Goal: Task Accomplishment & Management: Complete application form

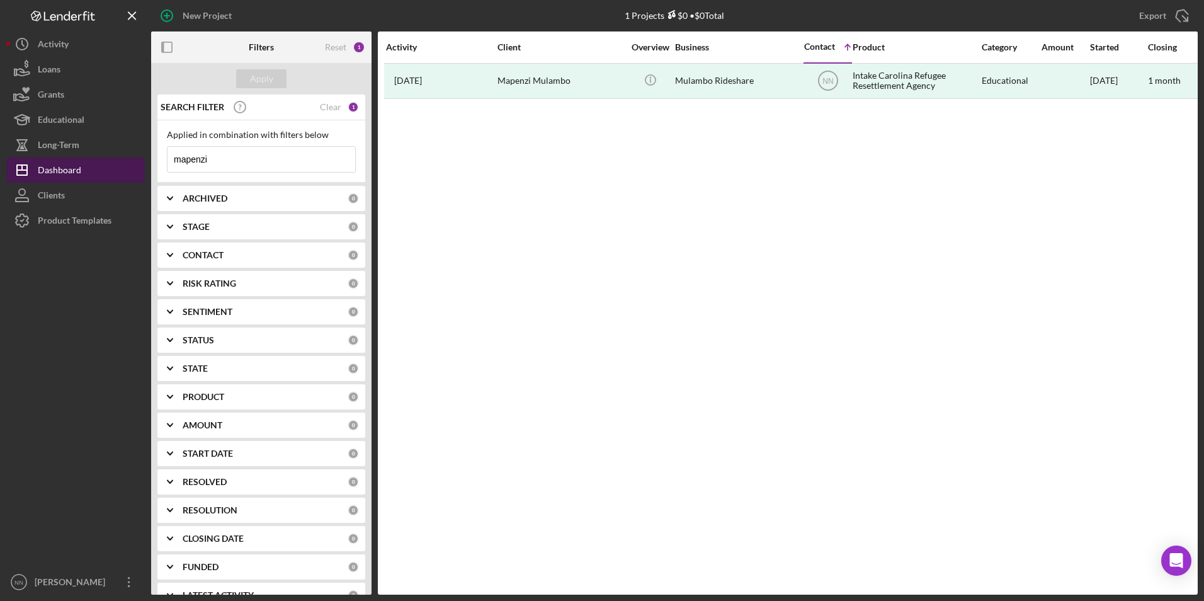
drag, startPoint x: 234, startPoint y: 160, endPoint x: 76, endPoint y: 166, distance: 157.5
click at [69, 161] on div "New Project 1 Projects $0 • $0 Total mapenzi Export Icon/Export Filters Reset 1…" at bounding box center [601, 297] width 1191 height 594
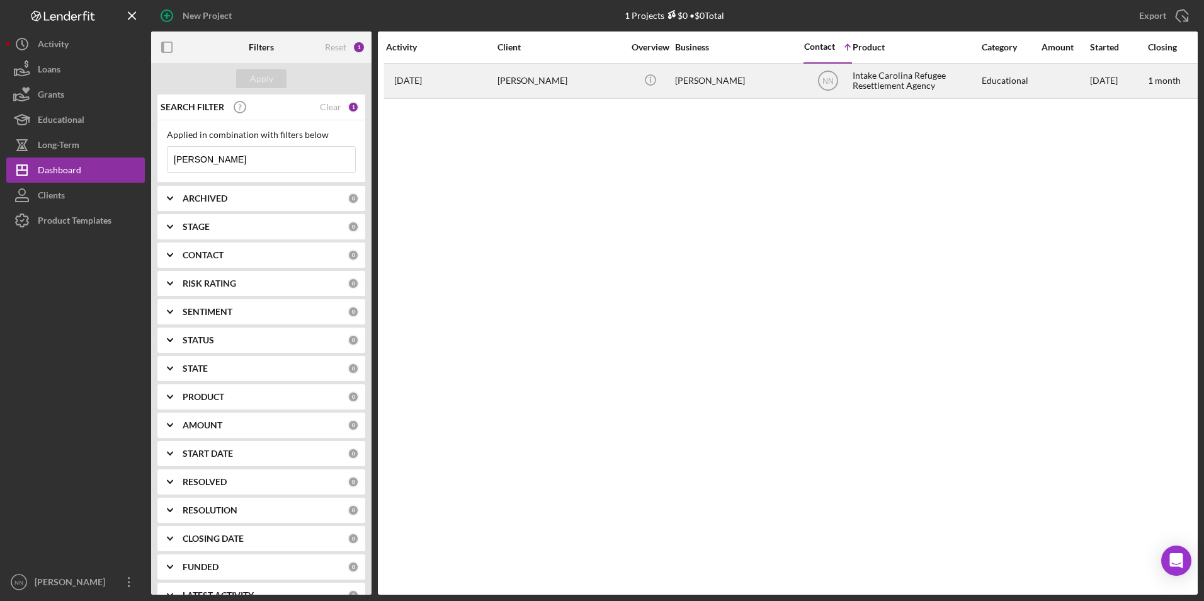
type input "[PERSON_NAME]"
click at [584, 76] on div "[PERSON_NAME]" at bounding box center [560, 80] width 126 height 33
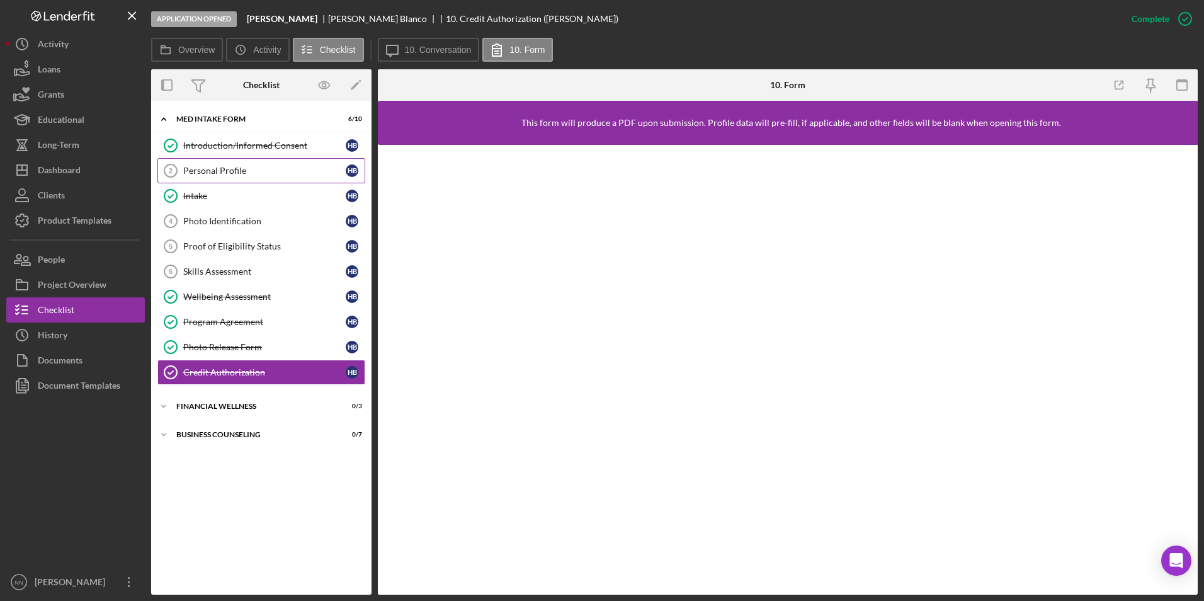
click at [272, 175] on div "Personal Profile" at bounding box center [264, 171] width 162 height 10
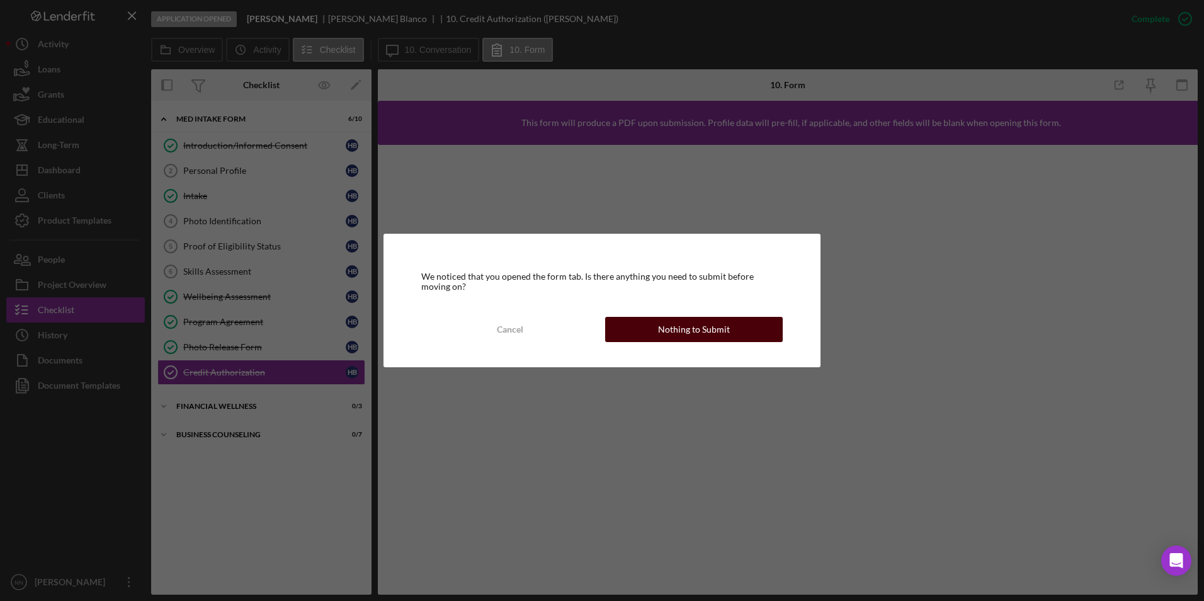
click at [647, 319] on button "Nothing to Submit" at bounding box center [694, 329] width 178 height 25
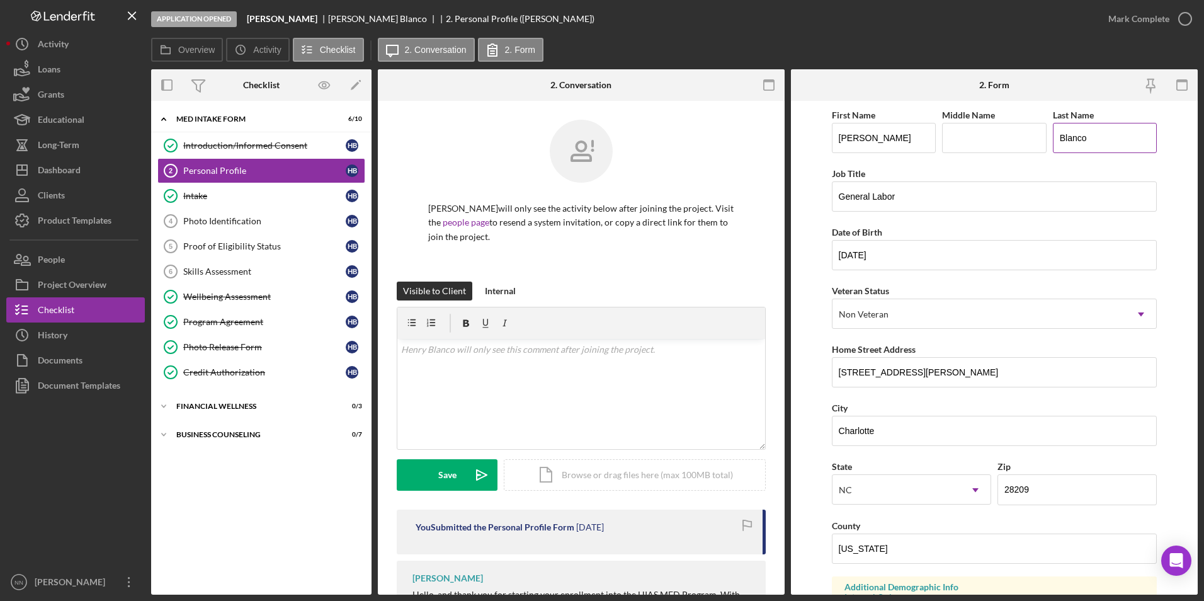
click at [1111, 132] on input "Blanco" at bounding box center [1105, 138] width 105 height 30
type input "[PERSON_NAME]"
click at [1025, 141] on input "Middle Name" at bounding box center [994, 138] width 105 height 30
click at [1005, 131] on input "Middle Name" at bounding box center [994, 138] width 105 height 30
click at [960, 143] on input "Middle Name" at bounding box center [994, 138] width 105 height 30
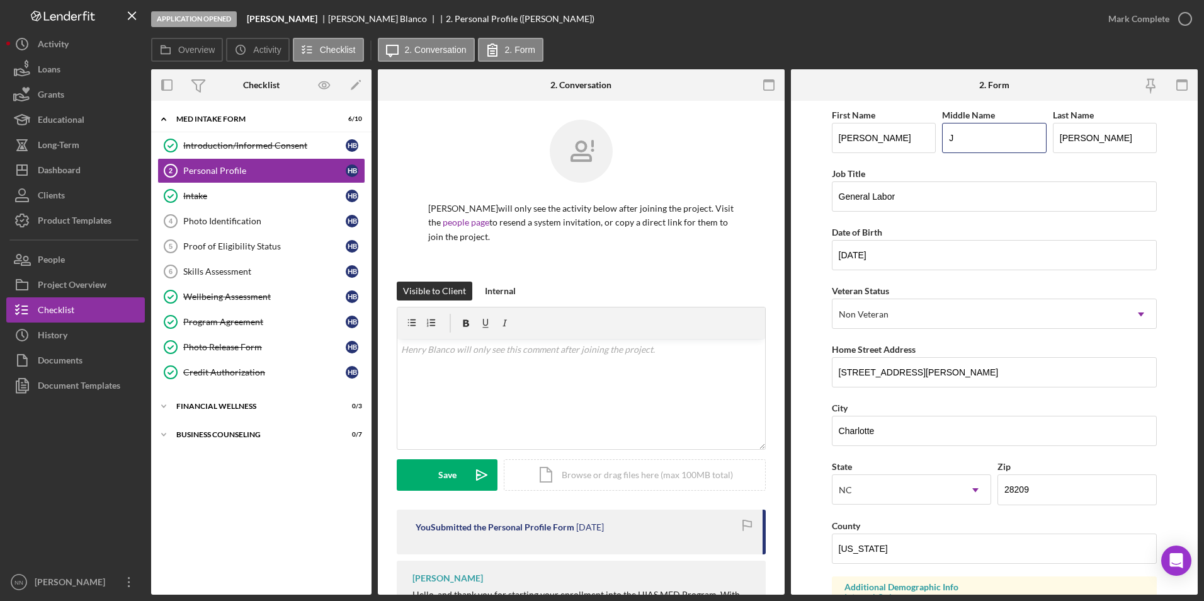
type input "J"
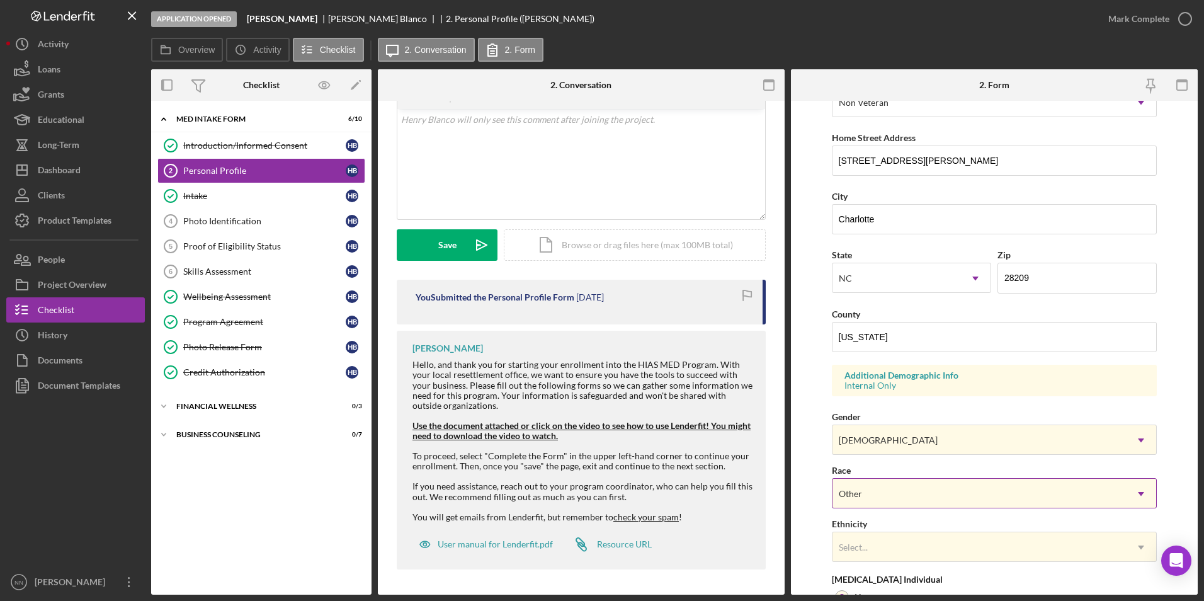
scroll to position [347, 0]
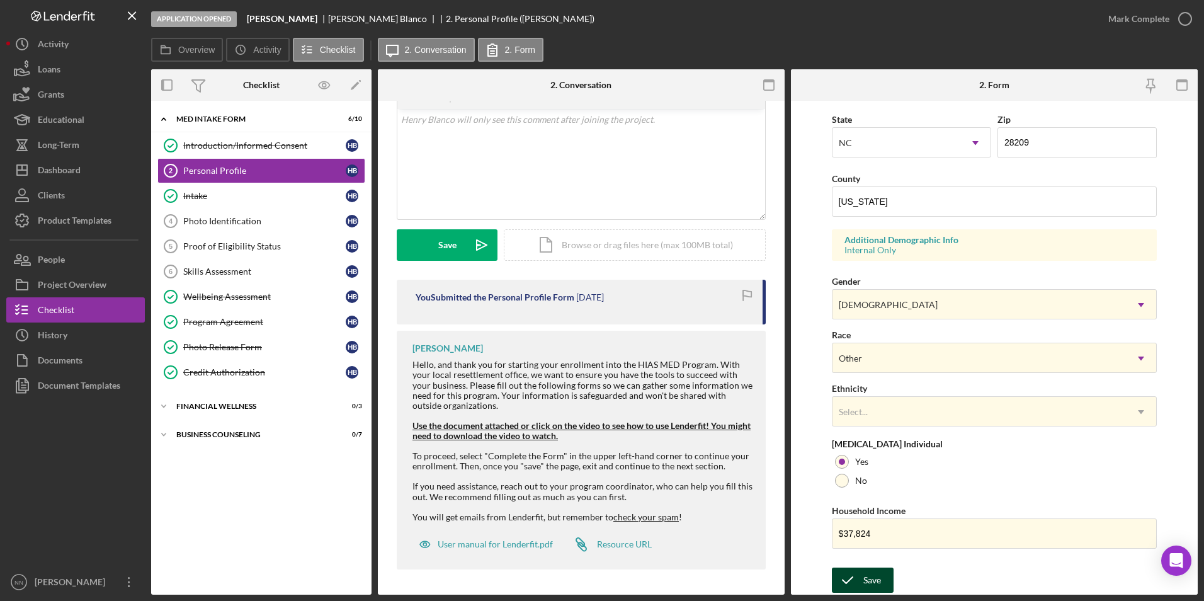
click at [870, 582] on div "Save" at bounding box center [872, 579] width 18 height 25
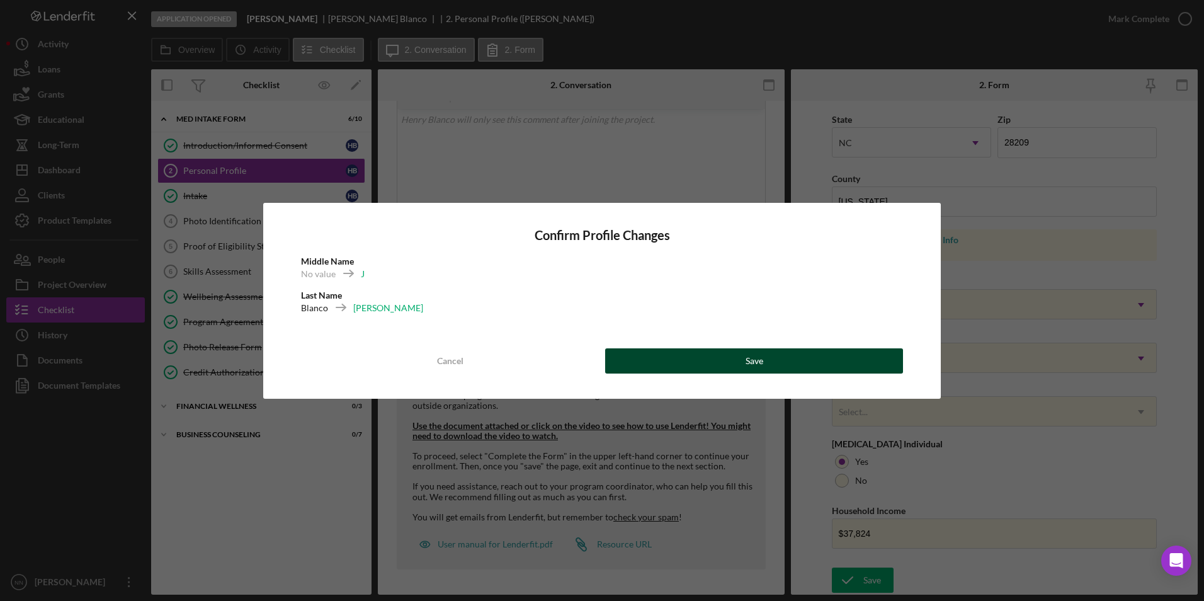
click at [750, 365] on div "Save" at bounding box center [755, 360] width 18 height 25
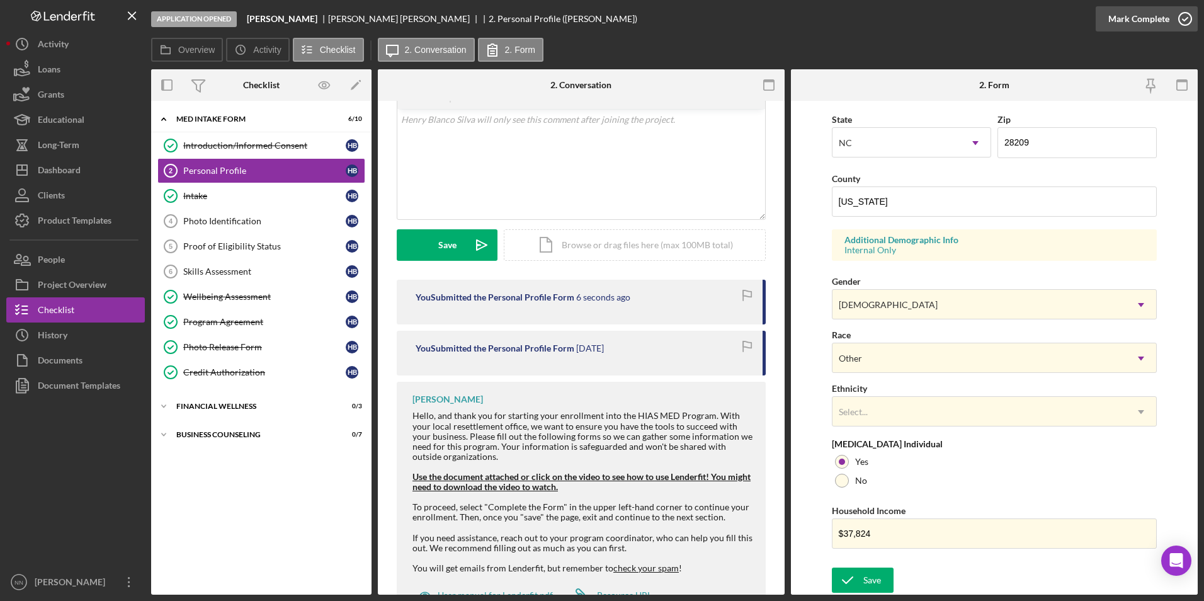
click at [1182, 25] on circle "button" at bounding box center [1185, 19] width 13 height 13
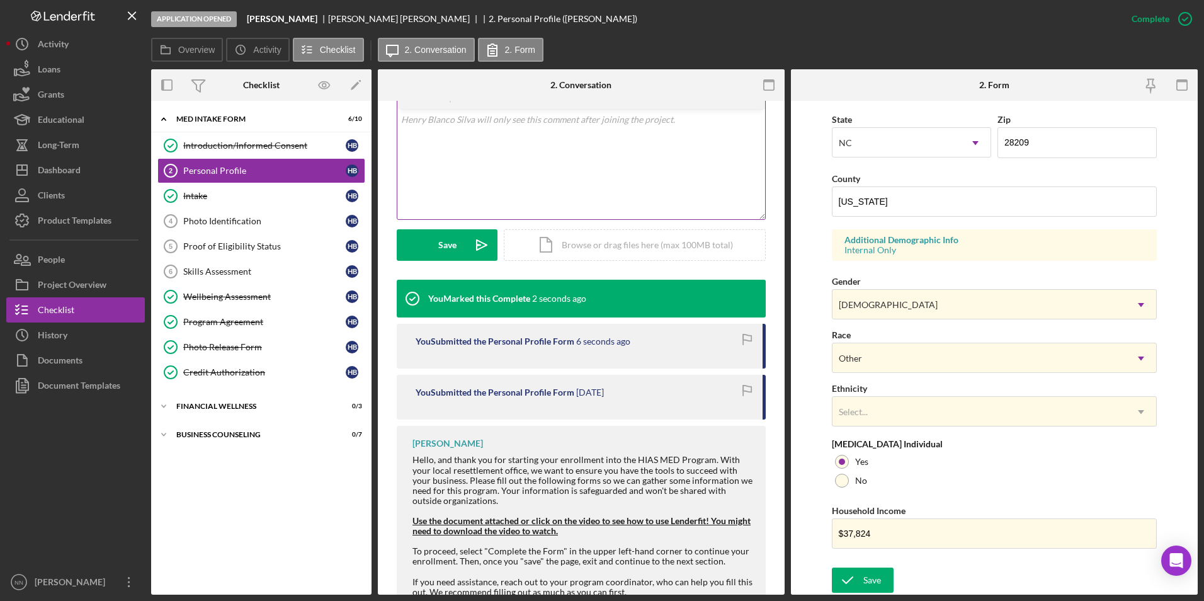
scroll to position [94, 0]
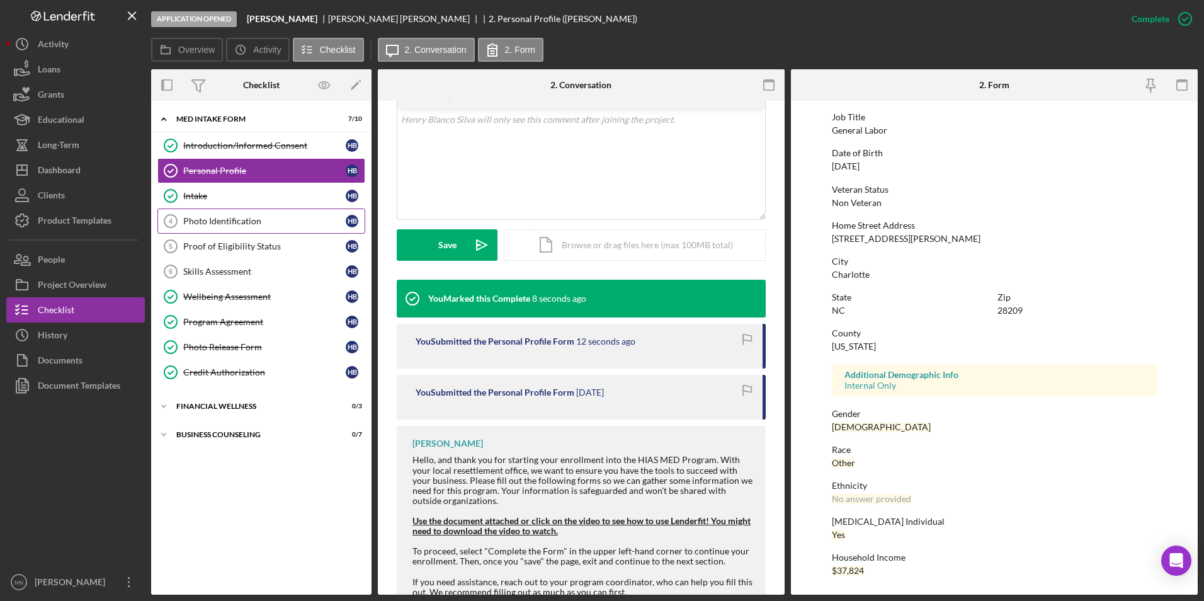
click at [262, 220] on div "Photo Identification" at bounding box center [264, 221] width 162 height 10
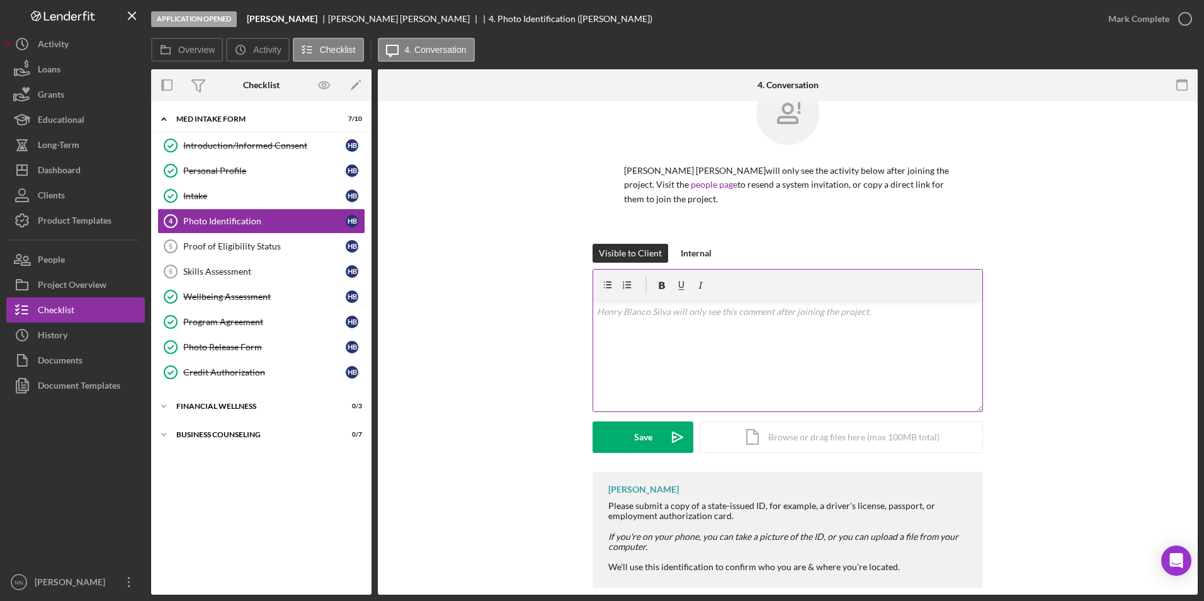
scroll to position [56, 0]
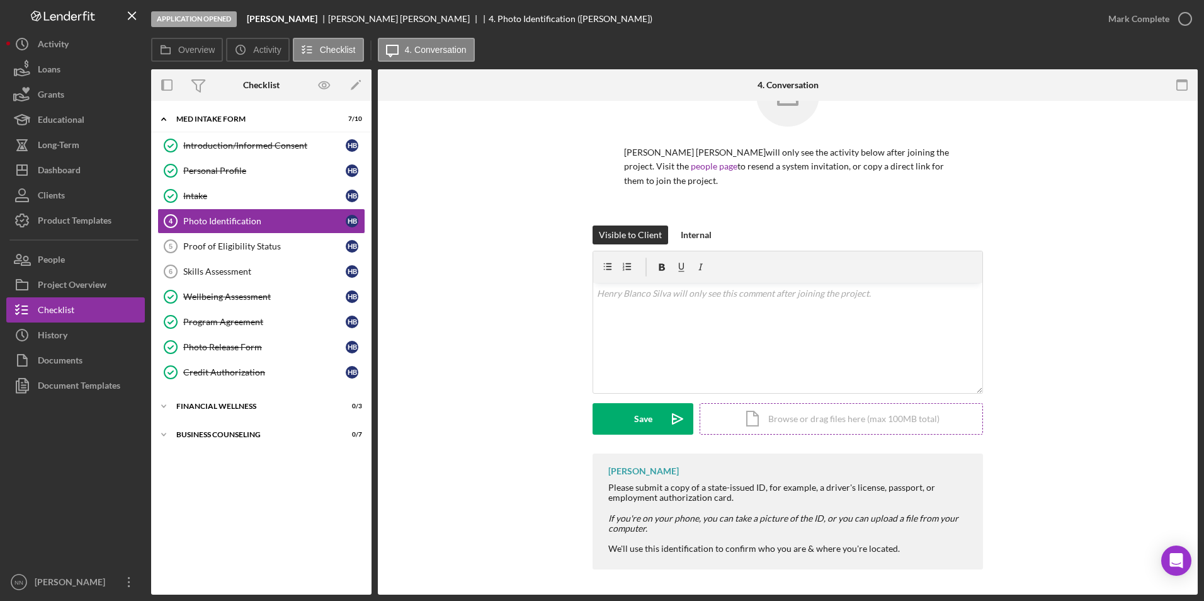
click at [823, 413] on div "Icon/Document Browse or drag files here (max 100MB total) Tap to choose files o…" at bounding box center [841, 418] width 283 height 31
click at [630, 420] on div "Upload" at bounding box center [643, 418] width 28 height 31
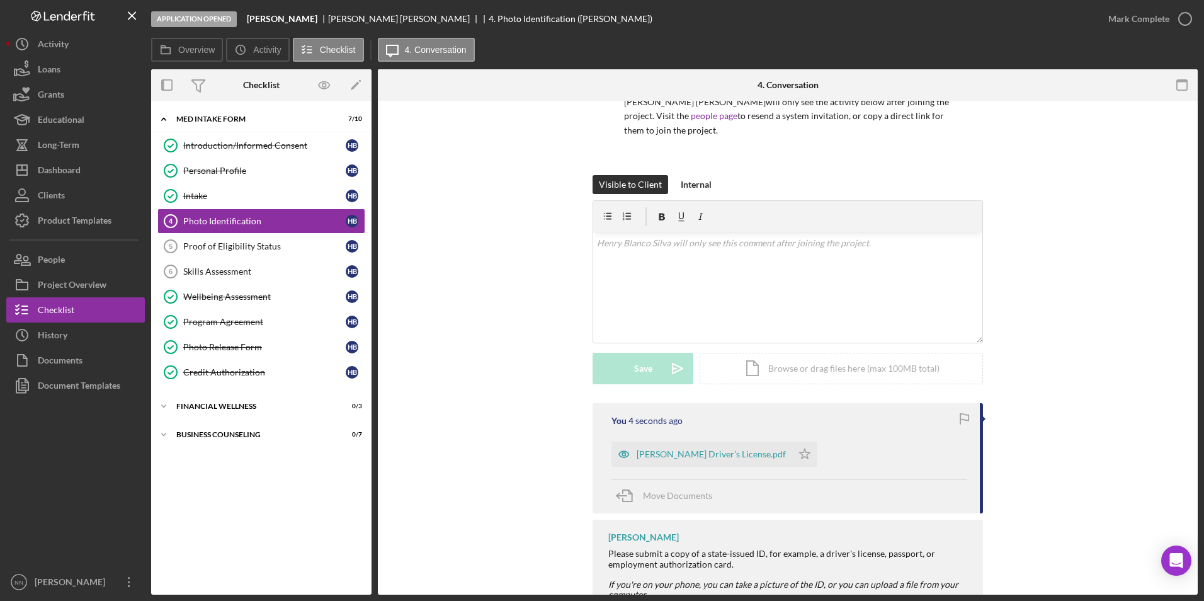
scroll to position [173, 0]
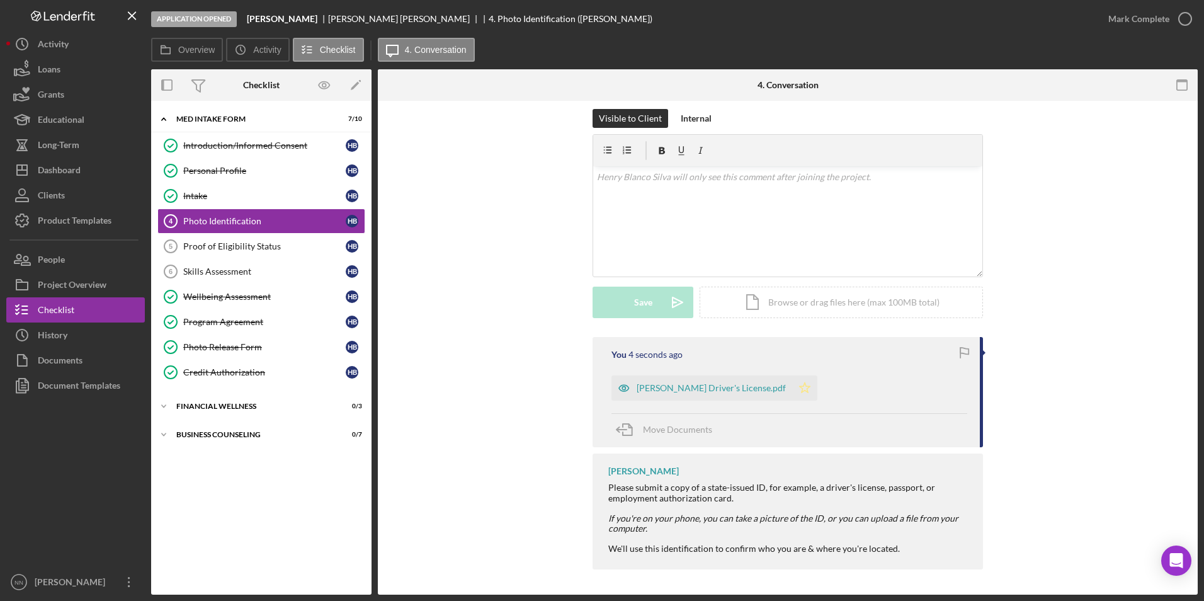
click at [792, 388] on icon "Icon/Star" at bounding box center [804, 387] width 25 height 25
click at [1176, 11] on icon "button" at bounding box center [1184, 18] width 31 height 31
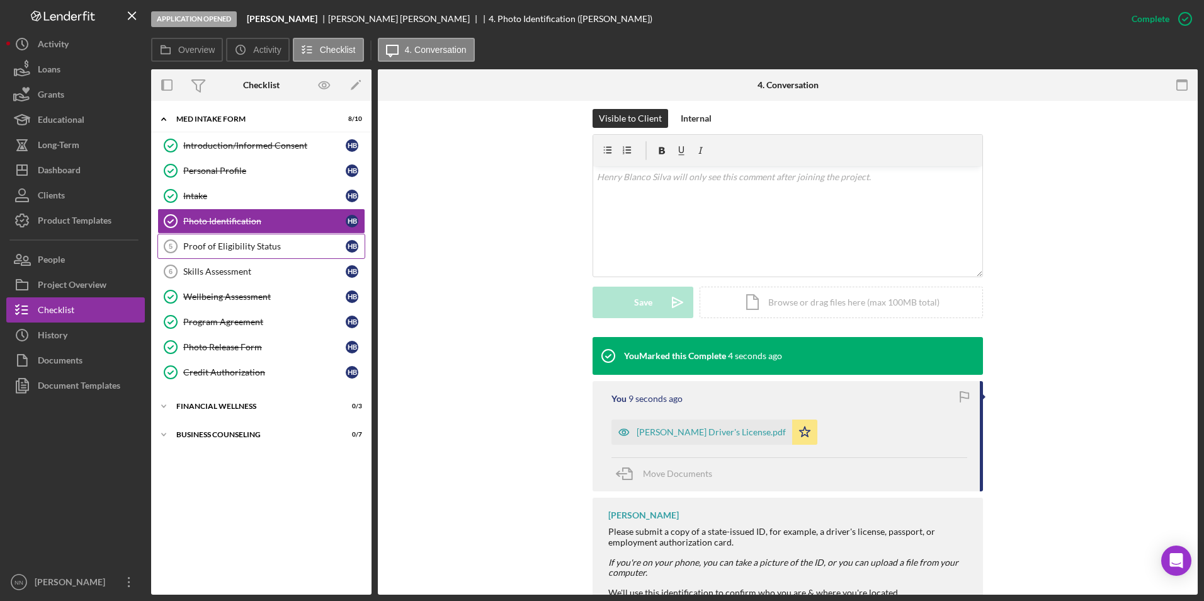
click at [273, 249] on div "Proof of Eligibility Status" at bounding box center [264, 246] width 162 height 10
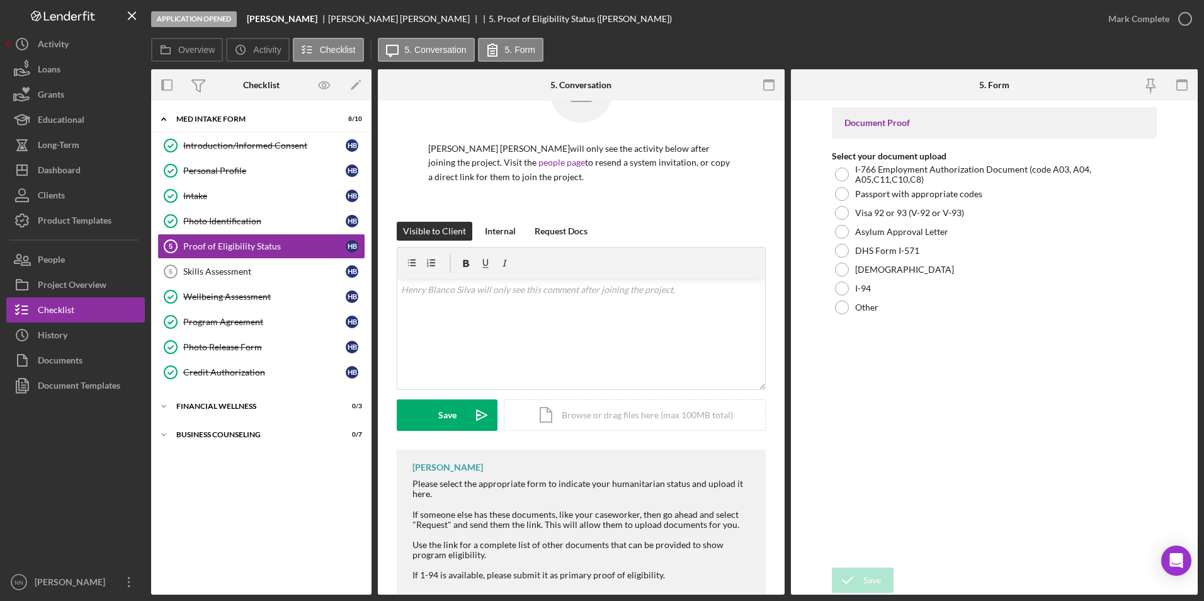
scroll to position [118, 0]
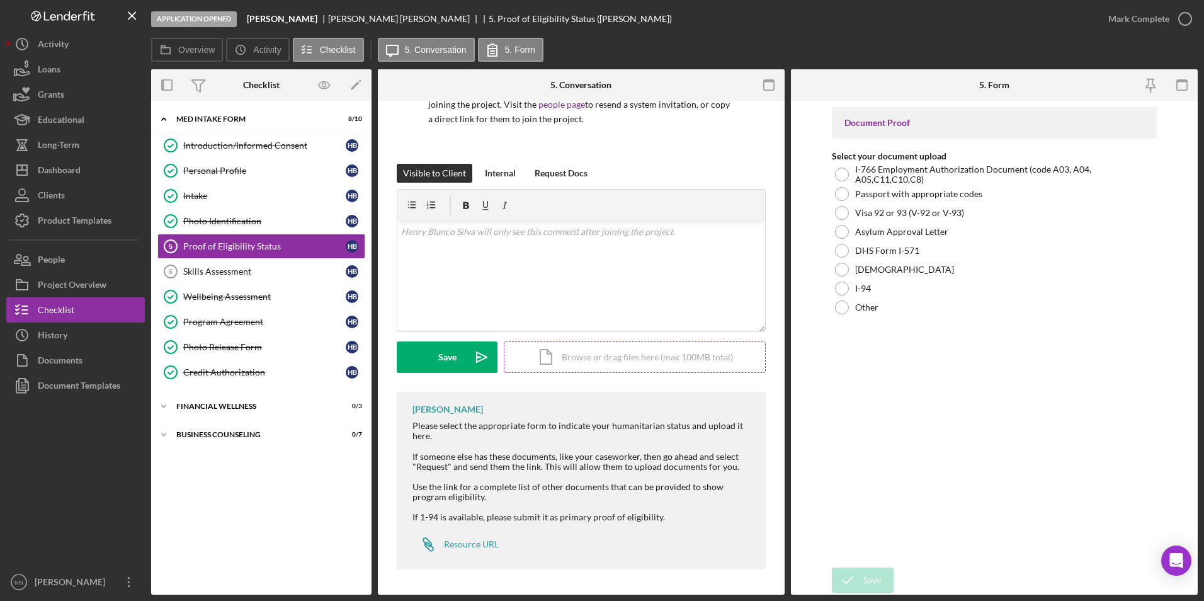
click at [625, 357] on div "Icon/Document Browse or drag files here (max 100MB total) Tap to choose files o…" at bounding box center [635, 356] width 262 height 31
click at [601, 352] on div "Icon/Document Browse or drag files here (max 100MB total) Tap to choose files o…" at bounding box center [635, 356] width 262 height 31
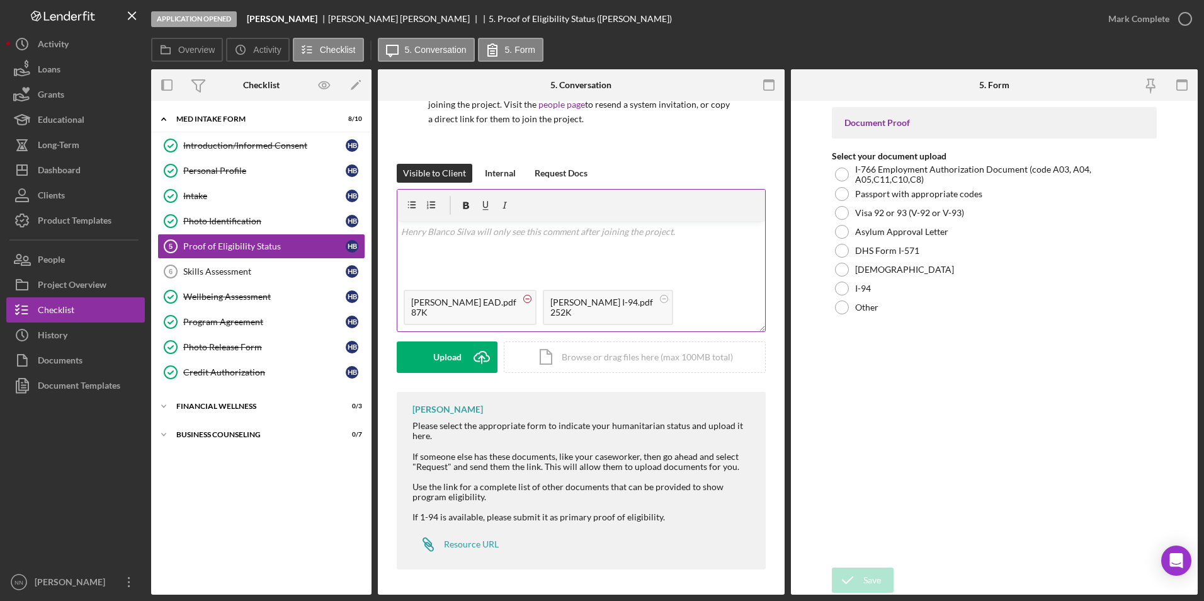
click at [524, 299] on circle at bounding box center [528, 299] width 8 height 8
click at [606, 355] on div "Icon/Document Browse or drag files here (max 100MB total) Tap to choose files o…" at bounding box center [635, 356] width 262 height 31
click at [854, 284] on div "I-94" at bounding box center [995, 288] width 326 height 19
click at [440, 366] on div "Upload" at bounding box center [447, 356] width 28 height 31
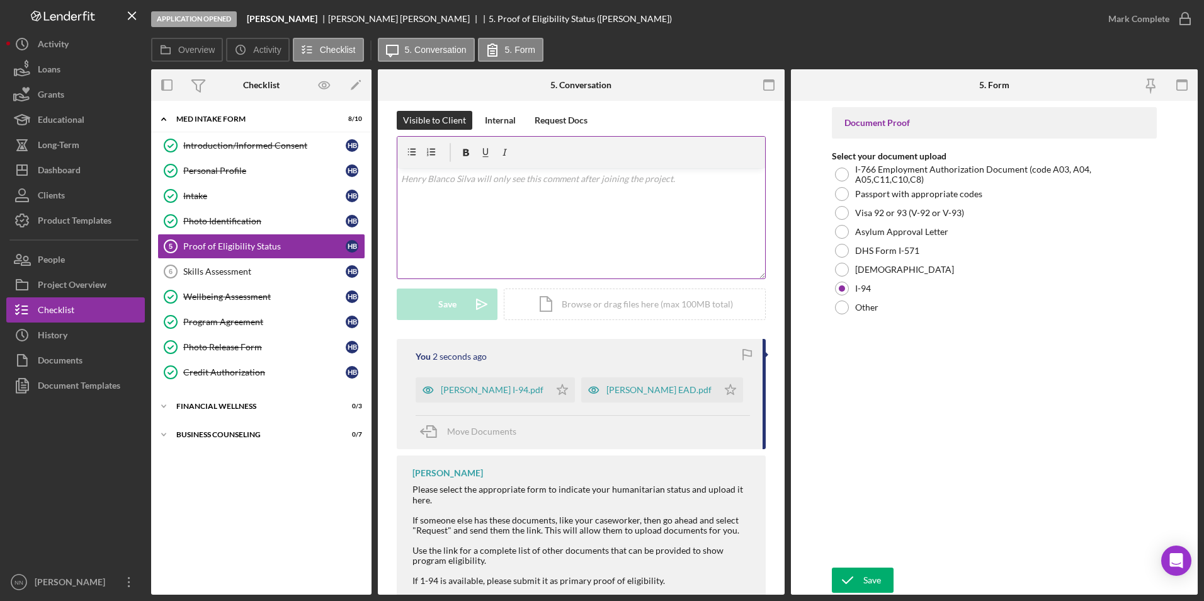
scroll to position [234, 0]
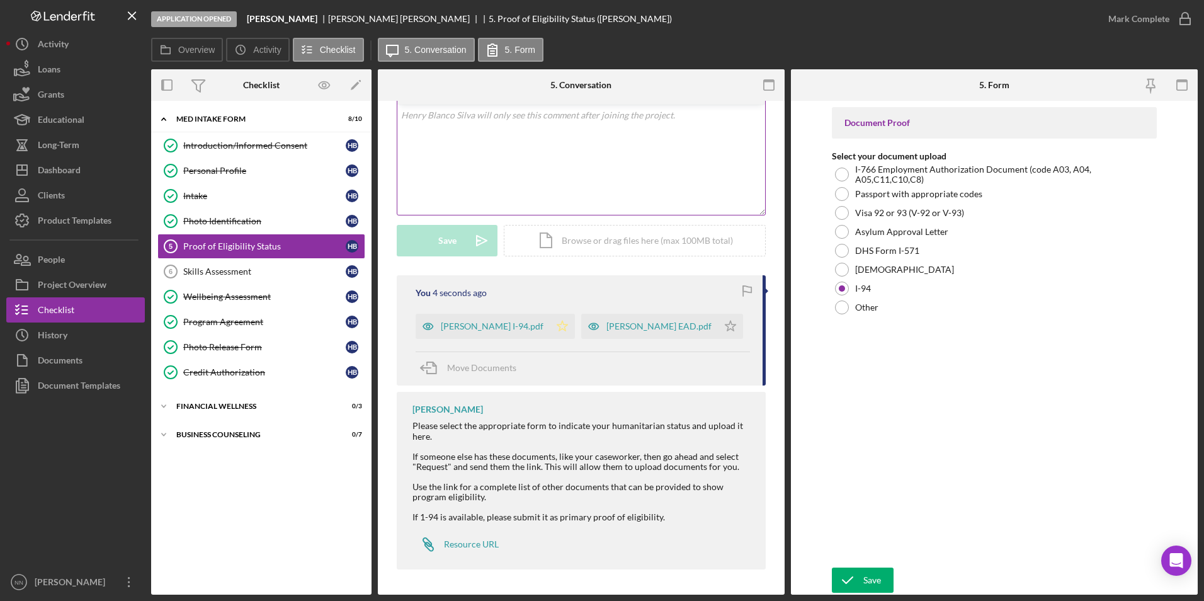
click at [550, 329] on icon "Icon/Star" at bounding box center [562, 326] width 25 height 25
click at [866, 576] on div "Save" at bounding box center [872, 579] width 18 height 25
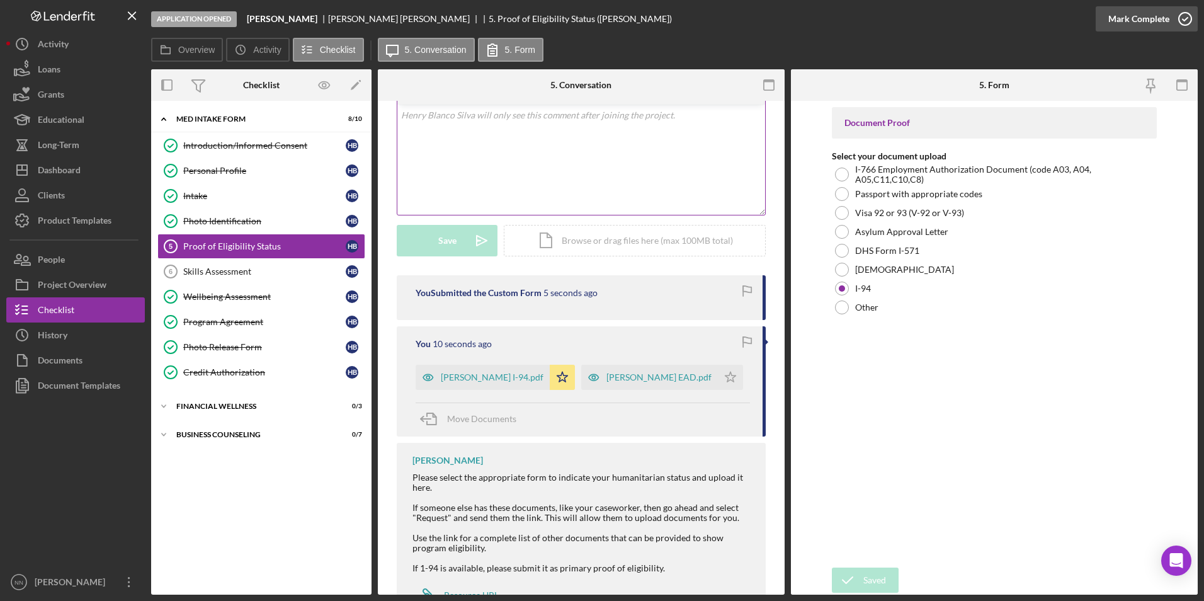
click at [1182, 8] on icon "button" at bounding box center [1184, 18] width 31 height 31
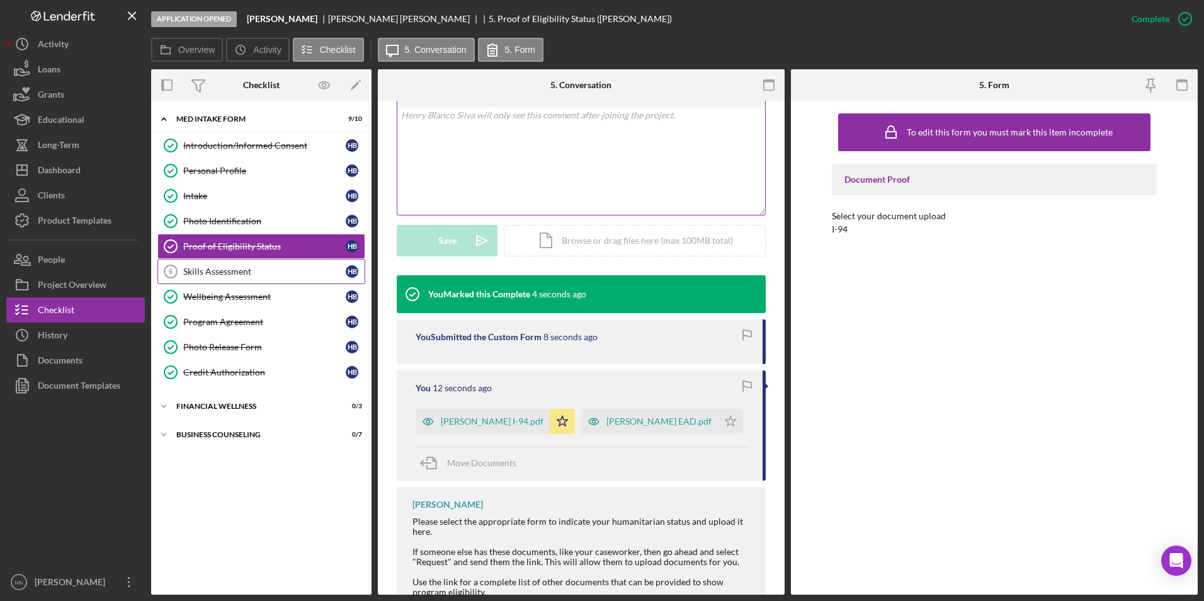
click at [259, 270] on div "Skills Assessment" at bounding box center [264, 271] width 162 height 10
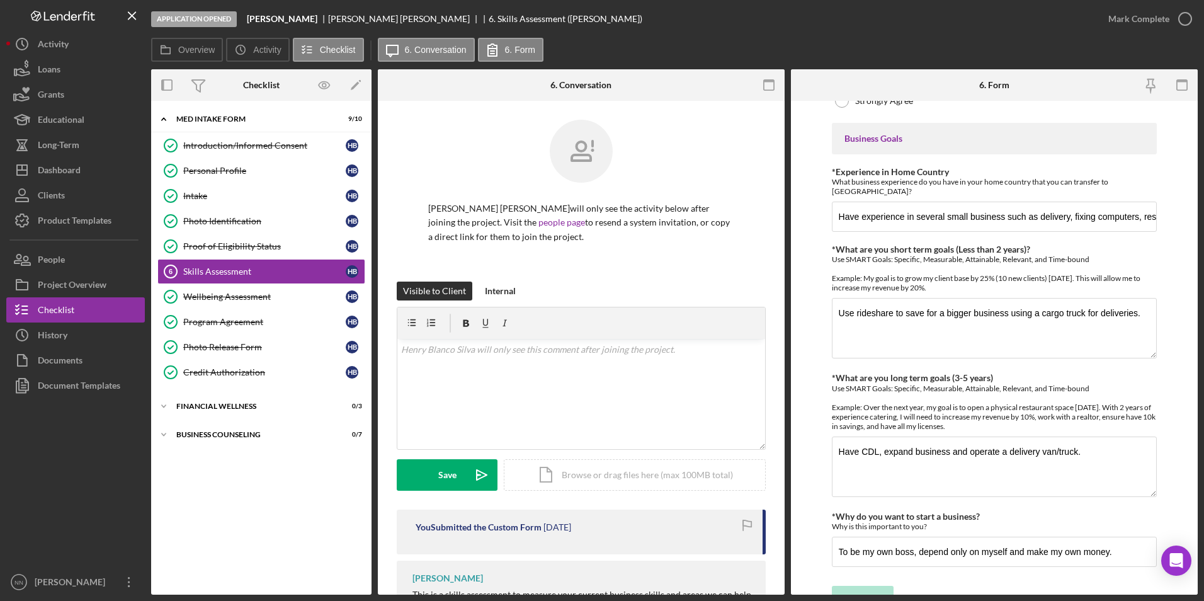
scroll to position [693, 0]
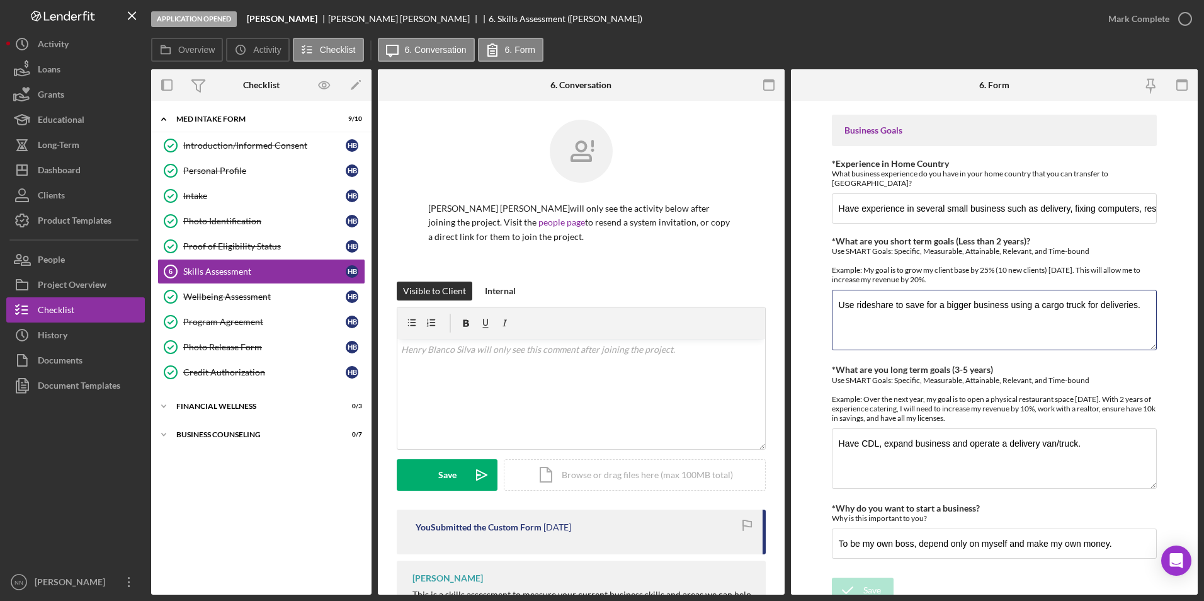
drag, startPoint x: 859, startPoint y: 306, endPoint x: 824, endPoint y: 301, distance: 35.6
click at [827, 301] on form "Finances *Financial Tools Which of the following financial tools do you current…" at bounding box center [994, 348] width 407 height 494
click at [968, 314] on textarea "My goal is to use rideshare to save for a bigger business using a cargo truck f…" at bounding box center [995, 320] width 326 height 60
click at [972, 300] on textarea "My goal is to use rideshare to save for a bigger business using a cargo truck f…" at bounding box center [995, 320] width 326 height 60
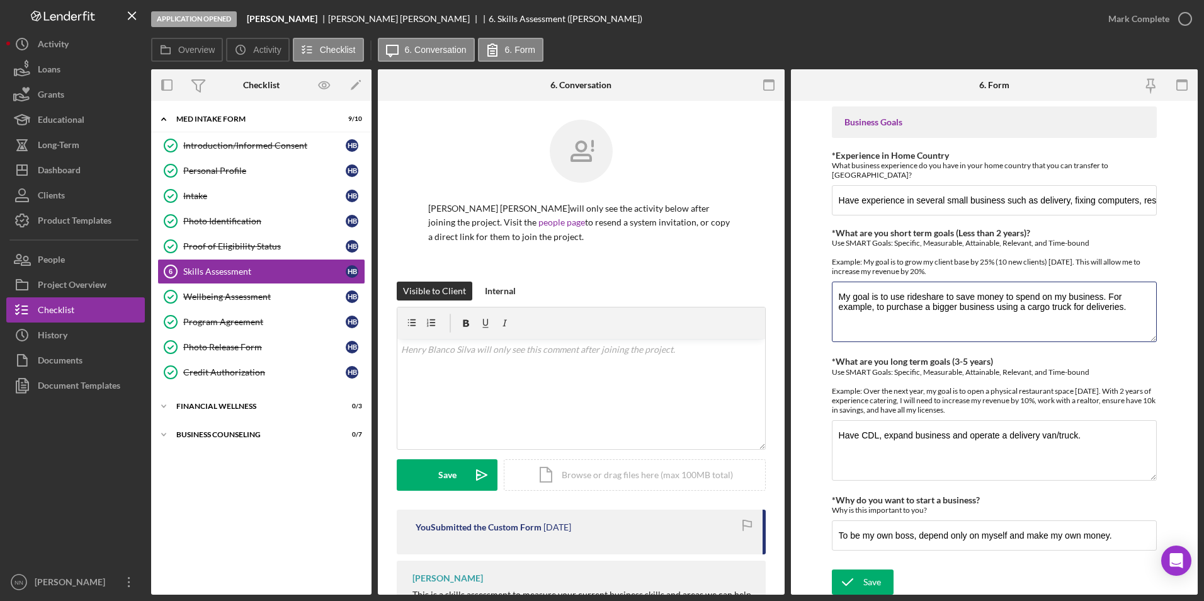
scroll to position [703, 0]
type textarea "My goal is to use rideshare to save money to spend on my business. For example,…"
click at [853, 433] on textarea "Have CDL, expand business and operate a delivery van/truck." at bounding box center [995, 448] width 326 height 60
drag, startPoint x: 858, startPoint y: 435, endPoint x: 809, endPoint y: 438, distance: 49.2
click at [817, 435] on form "Finances *Financial Tools Which of the following financial tools do you current…" at bounding box center [994, 348] width 407 height 494
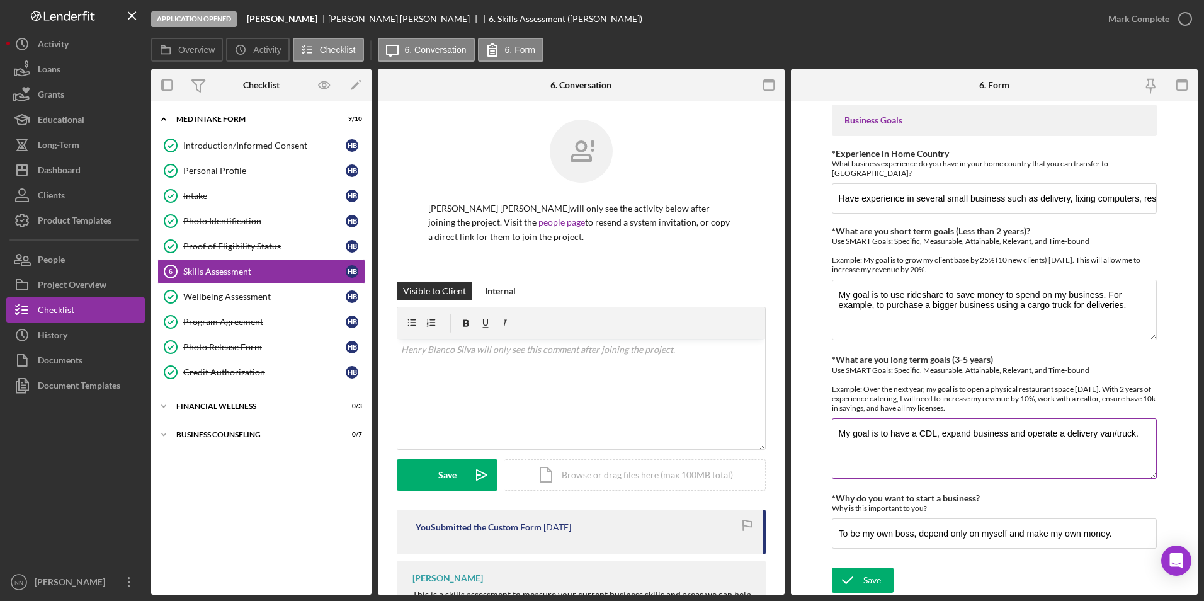
click at [972, 429] on textarea "My goal is to have a CDL, expand business and operate a delivery van/truck." at bounding box center [995, 448] width 326 height 60
click at [974, 433] on textarea "My goal is to have a CDL, expand business and operate a delivery van/truck." at bounding box center [995, 448] width 326 height 60
click at [976, 433] on textarea "My goal is to have a CDL, expand business and operate a delivery van/truck." at bounding box center [995, 448] width 326 height 60
click at [980, 444] on textarea "My goal is to have a CDL, expand bhusiness and operate a delivery van/truck." at bounding box center [995, 448] width 326 height 60
click at [931, 462] on textarea "My goal is to have a CDL, expand bhusiness and operate a delivery van/truck." at bounding box center [995, 448] width 326 height 60
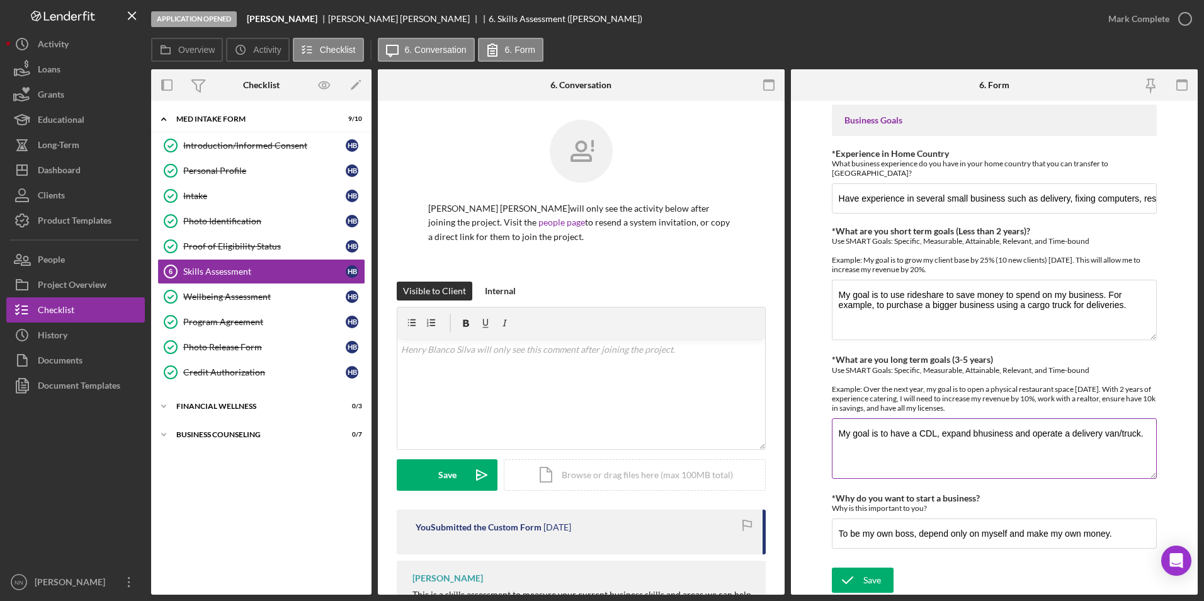
click at [982, 432] on textarea "My goal is to have a CDL, expand bhusiness and operate a delivery van/truck." at bounding box center [995, 448] width 326 height 60
drag, startPoint x: 1007, startPoint y: 431, endPoint x: 975, endPoint y: 431, distance: 32.1
click at [975, 431] on textarea "My goal is to have a CDL, expand business and operate a delivery van/truck." at bounding box center [995, 448] width 326 height 60
click at [1008, 412] on div "*What are you long term goals (3-5 years) Use SMART Goals: Specific, Measurable…" at bounding box center [995, 418] width 326 height 126
click at [972, 432] on textarea "My goal is to have a CDL, expand business and operate a delivery van/truck." at bounding box center [995, 448] width 326 height 60
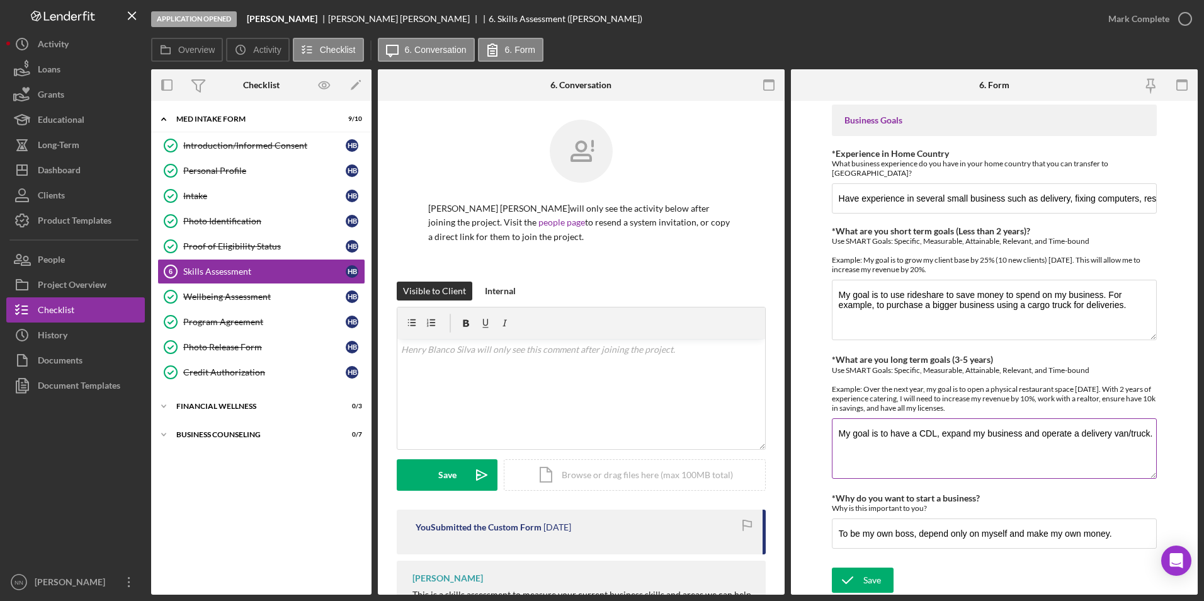
click at [1146, 433] on textarea "My goal is to have a CDL, expand my business and operate a delivery van/truck." at bounding box center [995, 448] width 326 height 60
type textarea "My goal is to have a CDL, expand my business and operate a delivery van/truck i…"
click at [887, 305] on textarea "My goal is to use rideshare to save money to spend on my business. For example,…" at bounding box center [995, 310] width 326 height 60
drag, startPoint x: 1005, startPoint y: 304, endPoint x: 1139, endPoint y: 309, distance: 134.2
click at [1139, 309] on textarea "My goal is to use rideshare to save money to spend on my business. For example,…" at bounding box center [995, 310] width 326 height 60
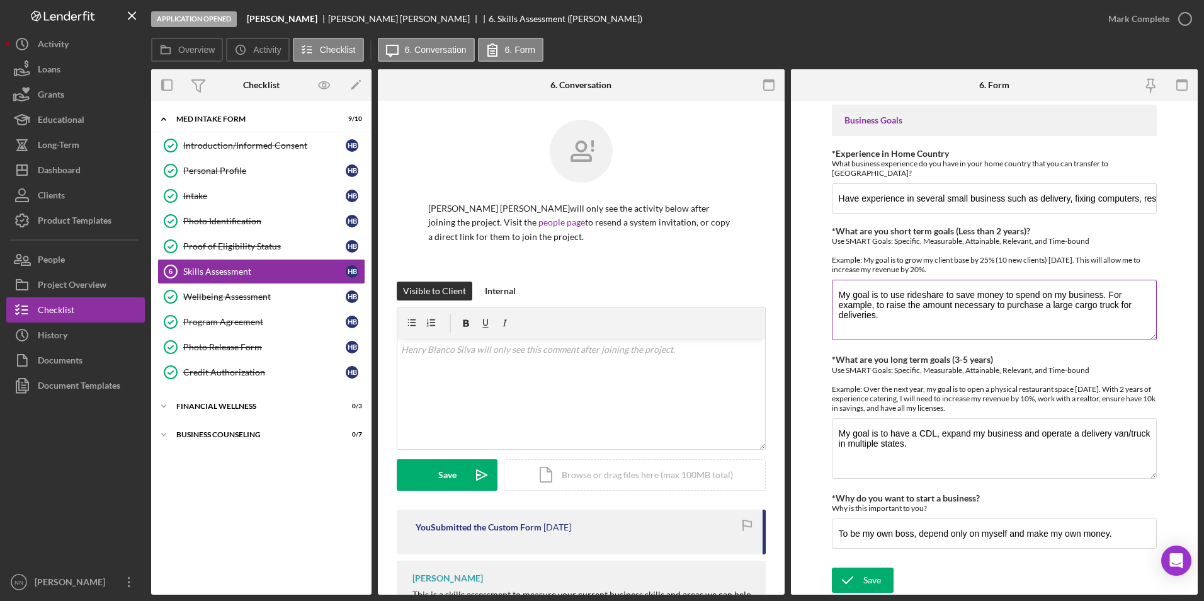
click at [833, 314] on textarea "My goal is to use rideshare to save money to spend on my business. For example,…" at bounding box center [995, 310] width 326 height 60
click at [958, 300] on textarea "My goal is to use rideshare to save money to spend on my business. For example,…" at bounding box center [995, 310] width 326 height 60
click at [950, 325] on textarea "My goal is to use rideshare to save money to spend on my business. For example,…" at bounding box center [995, 310] width 326 height 60
drag, startPoint x: 906, startPoint y: 312, endPoint x: 913, endPoint y: 315, distance: 8.2
click at [913, 315] on textarea "My goal is to use rideshare to save money to spend on my business. For example,…" at bounding box center [995, 310] width 326 height 60
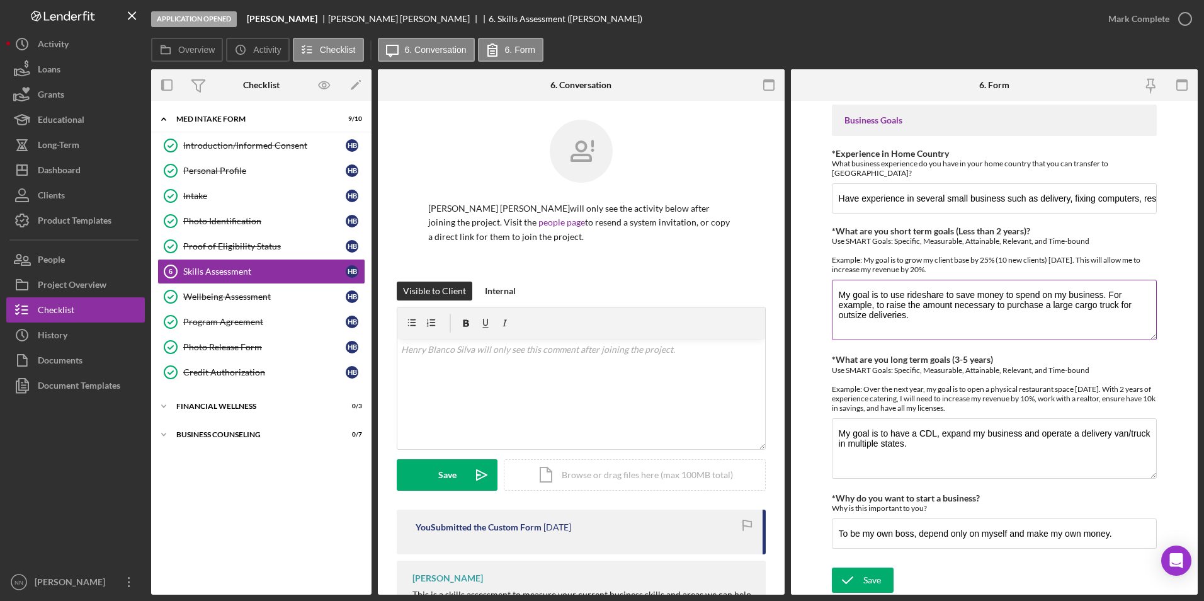
click at [962, 328] on textarea "My goal is to use rideshare to save money to spend on my business. For example,…" at bounding box center [995, 310] width 326 height 60
click at [1106, 294] on textarea "My goal is to use rideshare to save money to spend on my business. For example,…" at bounding box center [995, 310] width 326 height 60
click at [1014, 318] on textarea "My goal is to use rideshare to save money to spend on my business. For example,…" at bounding box center [995, 310] width 326 height 60
drag, startPoint x: 960, startPoint y: 326, endPoint x: 865, endPoint y: 323, distance: 95.7
click at [865, 323] on textarea "My goal is to use rideshare to save money to spend on my business. For example,…" at bounding box center [995, 310] width 326 height 60
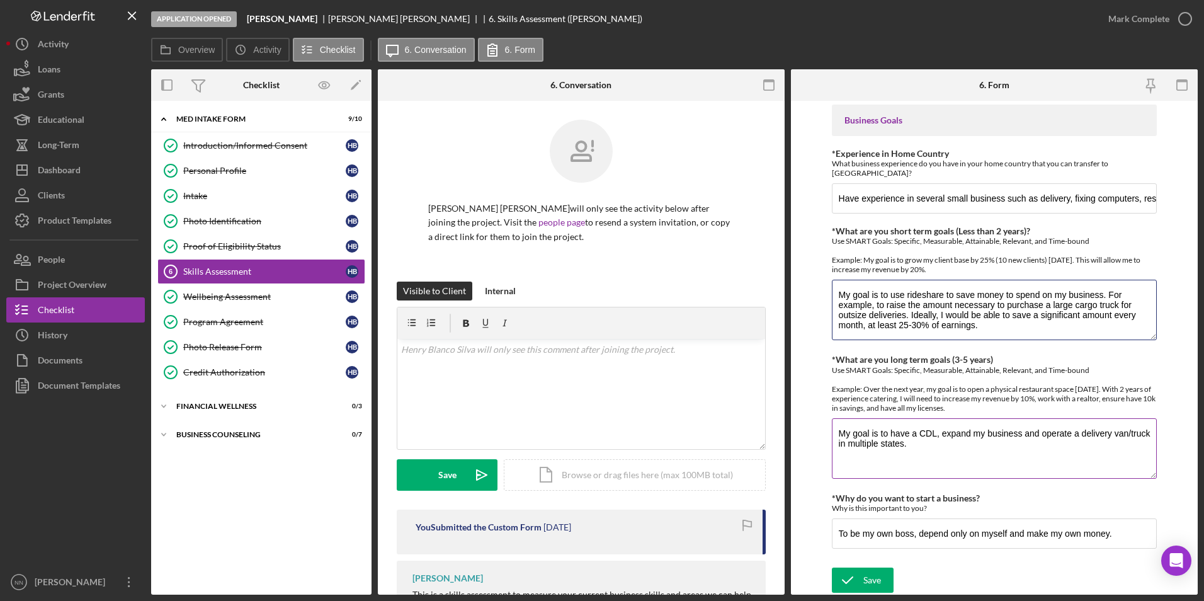
type textarea "My goal is to use rideshare to save money to spend on my business. For example,…"
click at [921, 441] on textarea "My goal is to have a CDL, expand my business and operate a delivery van/truck i…" at bounding box center [995, 448] width 326 height 60
click at [932, 433] on textarea "My goal is to have a CDL, expand my business and operate a delivery van/truck i…" at bounding box center [995, 448] width 326 height 60
click at [896, 462] on textarea "My goal is to have a CDL and all needed licenses to operate, expand my business…" at bounding box center [995, 448] width 326 height 60
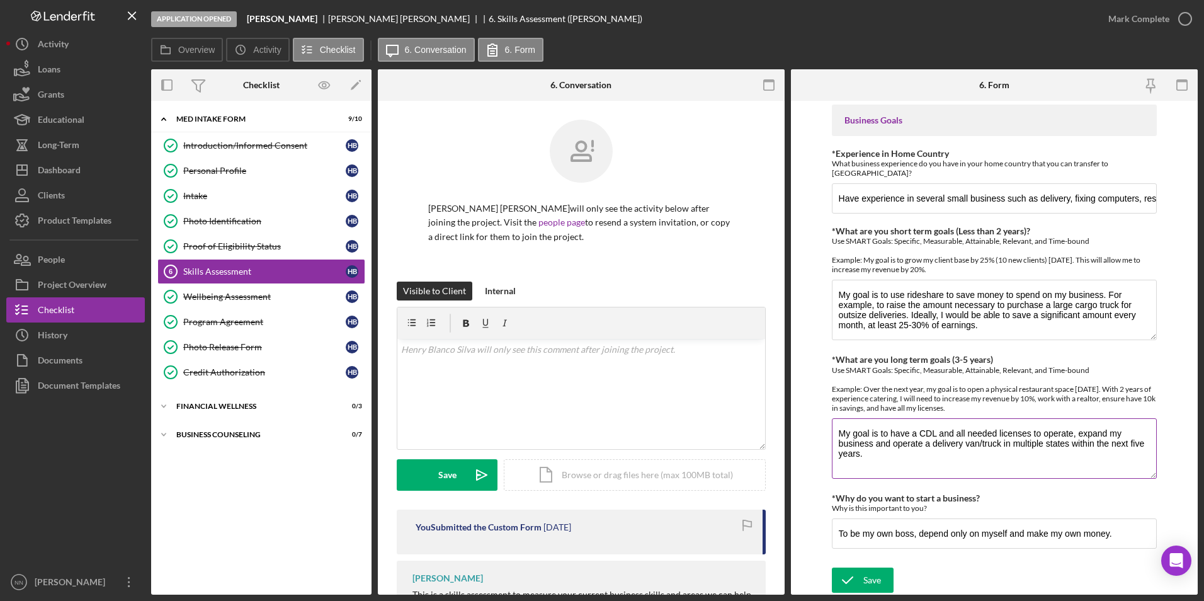
drag, startPoint x: 1079, startPoint y: 457, endPoint x: 1073, endPoint y: 445, distance: 13.5
click at [1073, 445] on textarea "My goal is to have a CDL and all needed licenses to operate, expand my business…" at bounding box center [995, 448] width 326 height 60
drag, startPoint x: 851, startPoint y: 431, endPoint x: 819, endPoint y: 430, distance: 32.1
click at [819, 430] on form "Finances *Financial Tools Which of the following financial tools do you current…" at bounding box center [994, 348] width 407 height 494
paste textarea "within the next five years."
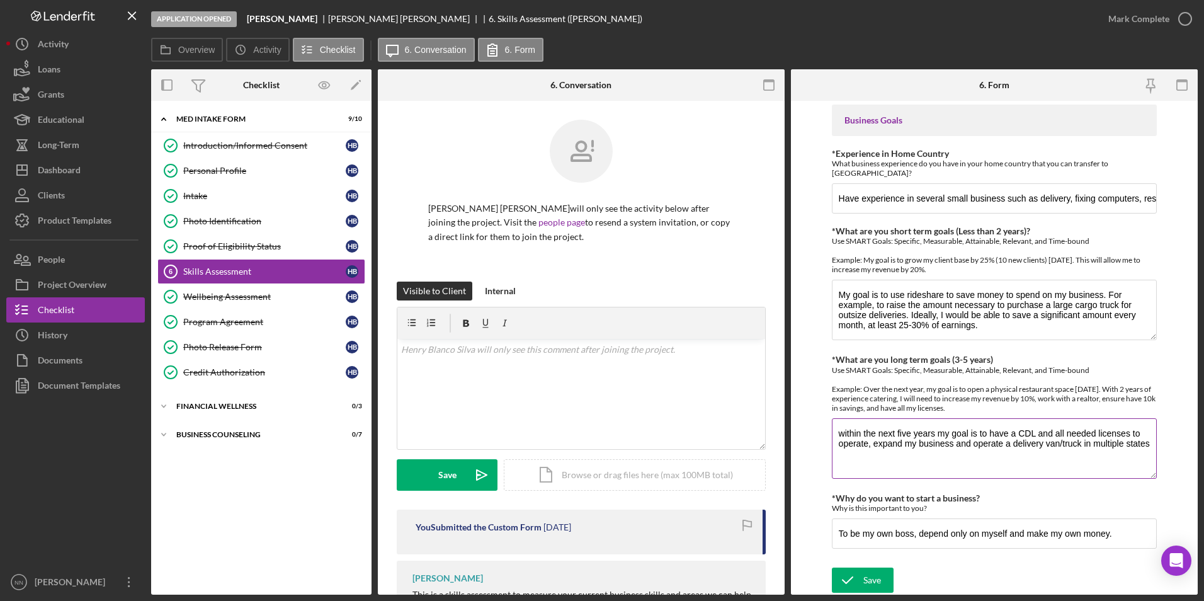
drag, startPoint x: 842, startPoint y: 433, endPoint x: 833, endPoint y: 431, distance: 8.9
click at [833, 431] on textarea "within the next five years my goal is to have a CDL and all needed licenses to …" at bounding box center [995, 448] width 326 height 60
click at [921, 465] on textarea "Within the next five years my goal is to have a CDL and all needed licenses to …" at bounding box center [995, 448] width 326 height 60
click at [953, 441] on textarea "Within the next five years my goal is to have a CDL and all needed licenses to …" at bounding box center [995, 448] width 326 height 60
click at [1150, 443] on textarea "Within the next five years my goal is to have a CDL and all needed licenses to …" at bounding box center [995, 448] width 326 height 60
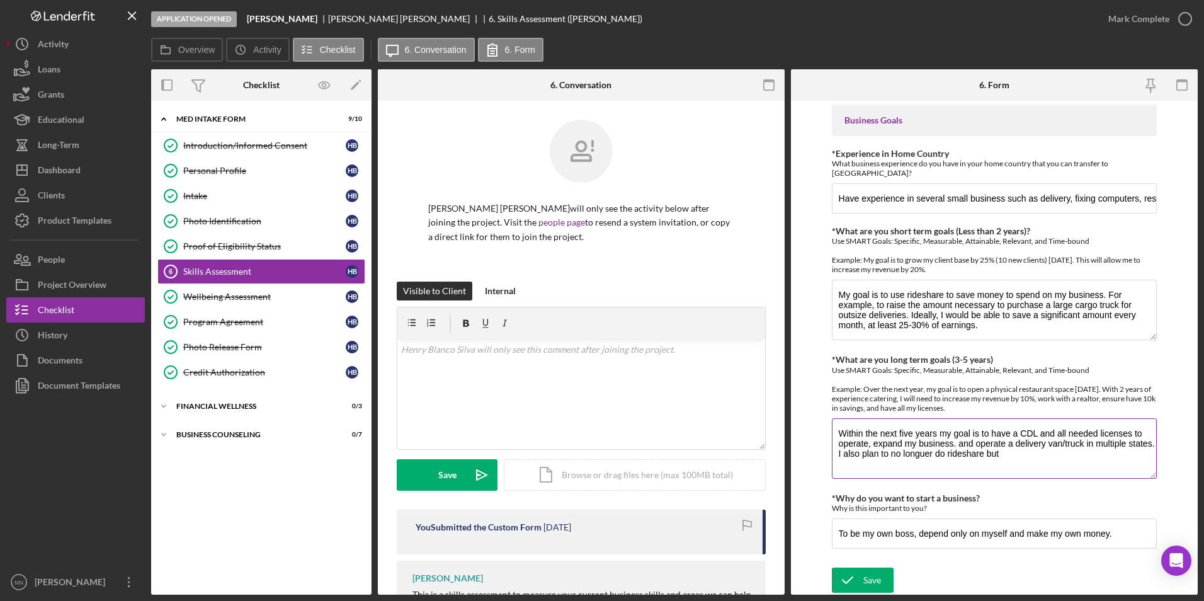
drag, startPoint x: 1043, startPoint y: 456, endPoint x: 868, endPoint y: 455, distance: 175.7
click at [868, 455] on textarea "Within the next five years my goal is to have a CDL and all needed licenses to …" at bounding box center [995, 448] width 326 height 60
click at [914, 457] on textarea "Within the next five years my goal is to have a CDL and all needed licenses to …" at bounding box center [995, 448] width 326 height 60
click at [950, 445] on textarea "Within the next five years my goal is to have a CDL and all needed licenses to …" at bounding box center [995, 448] width 326 height 60
click at [1040, 465] on textarea "Within the next five years my goal is to have a CDL and all needed licenses to …" at bounding box center [995, 448] width 326 height 60
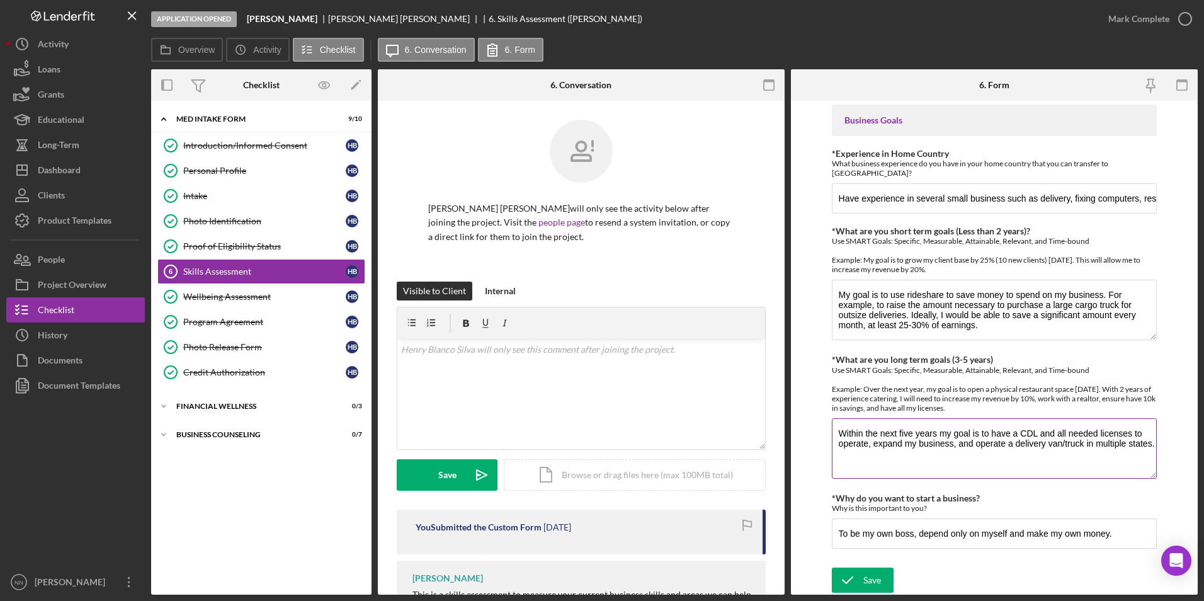
click at [939, 472] on textarea "Within the next five years my goal is to have a CDL and all needed licenses to …" at bounding box center [995, 448] width 326 height 60
drag, startPoint x: 1006, startPoint y: 463, endPoint x: 871, endPoint y: 452, distance: 135.2
click at [871, 452] on textarea "Within the next five years my goal is to have a CDL and all needed licenses to …" at bounding box center [995, 448] width 326 height 60
click at [987, 434] on textarea "Within the next five years my goal is to have a CDL and all needed licenses to …" at bounding box center [995, 448] width 326 height 60
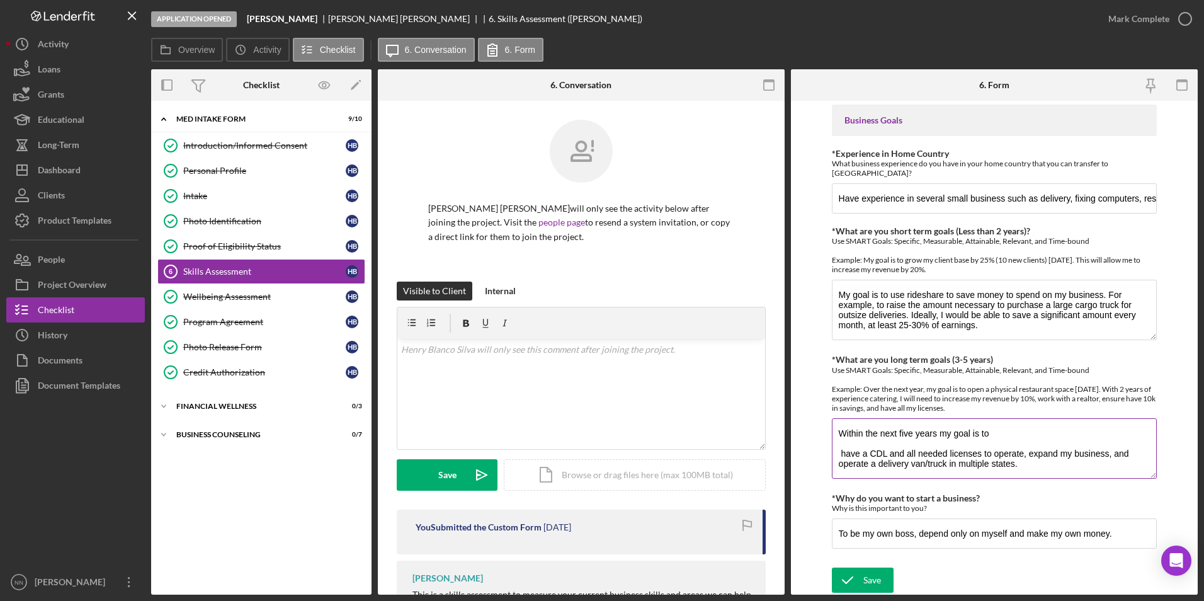
click at [1052, 429] on textarea "Within the next five years my goal is to have a CDL and all needed licenses to …" at bounding box center [995, 448] width 326 height 60
click at [841, 447] on textarea "Within the next five years my goal is to be my own employers. I would have a CD…" at bounding box center [995, 448] width 326 height 60
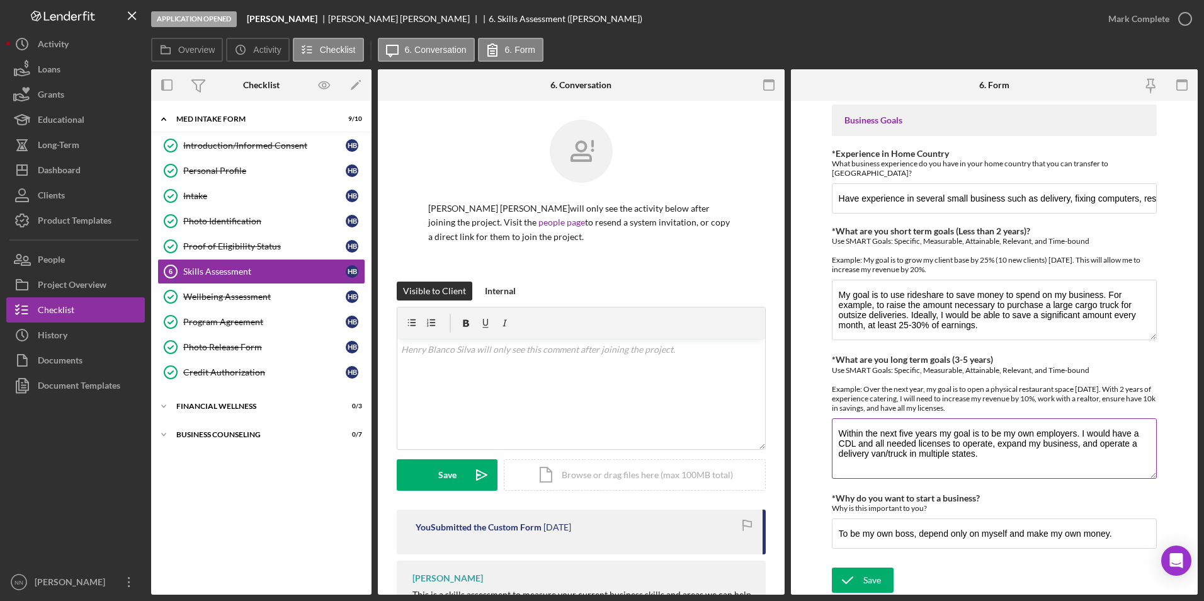
drag, startPoint x: 1126, startPoint y: 443, endPoint x: 1119, endPoint y: 443, distance: 6.9
click at [1121, 443] on textarea "Within the next five years my goal is to be my own employers. I would have a CD…" at bounding box center [995, 448] width 326 height 60
click at [904, 452] on textarea "Within the next five years my goal is to be my own employers. I would have a CD…" at bounding box center [995, 448] width 326 height 60
click at [1110, 450] on textarea "Within the next five years my goal is to be my own employers. I would have a CD…" at bounding box center [995, 448] width 326 height 60
click at [1127, 444] on textarea "Within the next five years my goal is to be my own employers. I would have a CD…" at bounding box center [995, 448] width 326 height 60
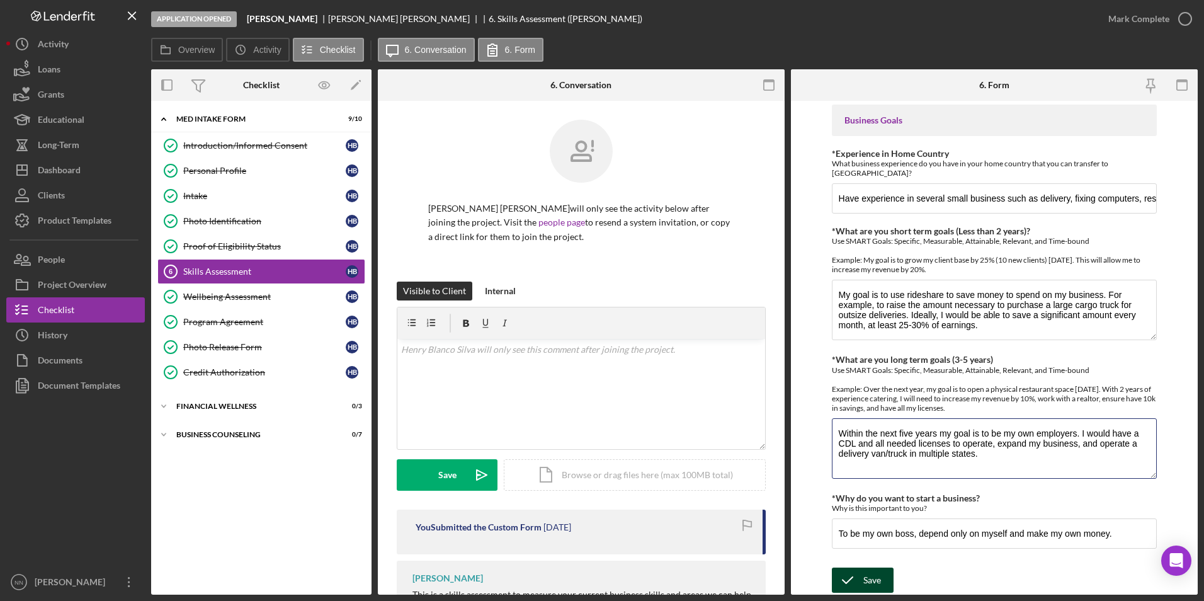
type textarea "Within the next five years my goal is to be my own employers. I would have a CD…"
click at [858, 573] on icon "submit" at bounding box center [847, 579] width 31 height 31
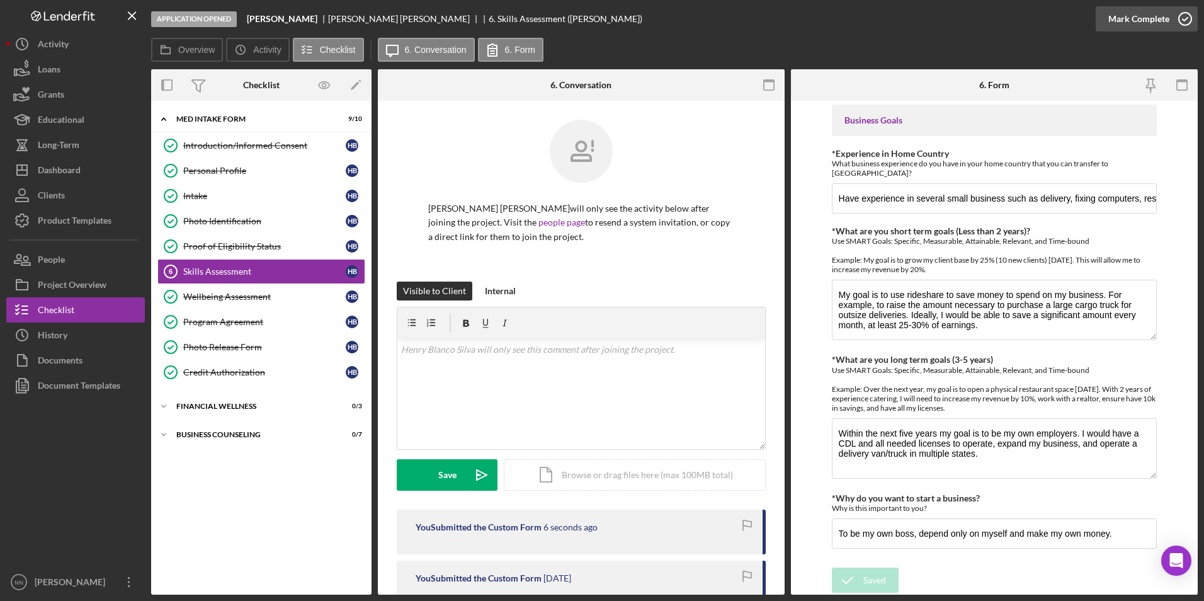
click at [1180, 20] on icon "button" at bounding box center [1184, 18] width 31 height 31
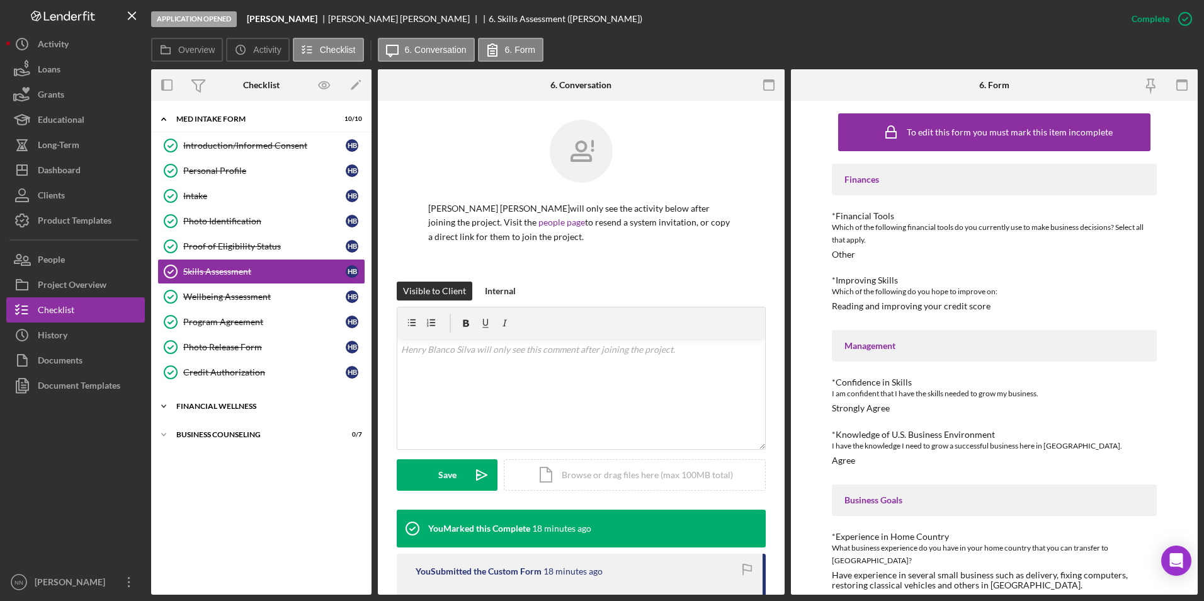
click at [264, 407] on div "Financial Wellness" at bounding box center [265, 406] width 179 height 8
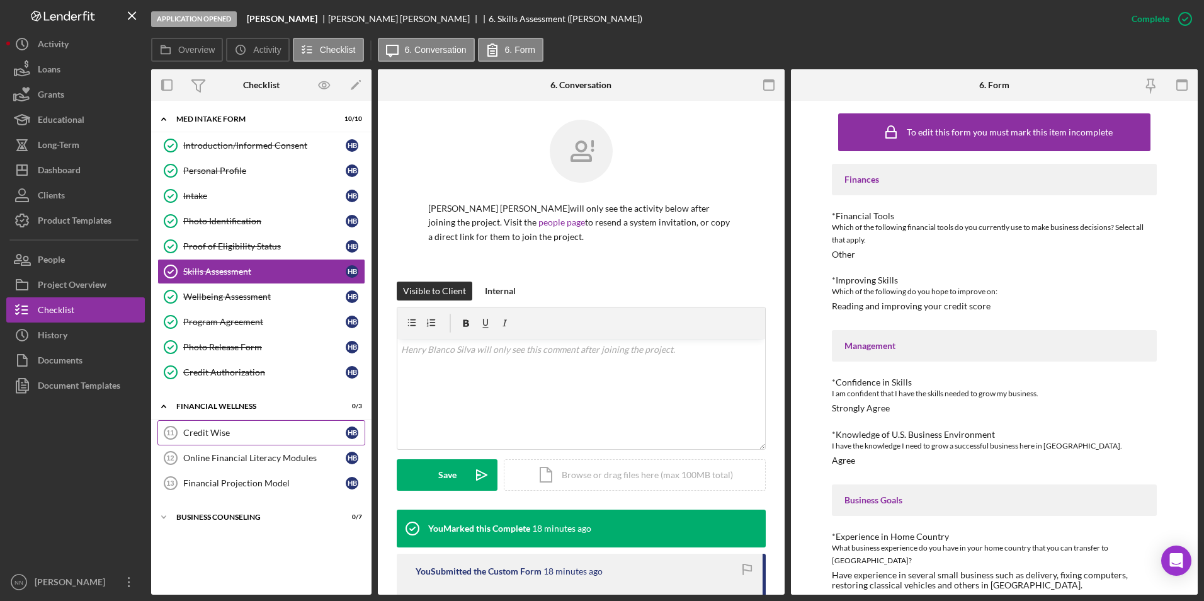
click at [251, 443] on link "Credit Wise 11 Credit [PERSON_NAME]" at bounding box center [261, 432] width 208 height 25
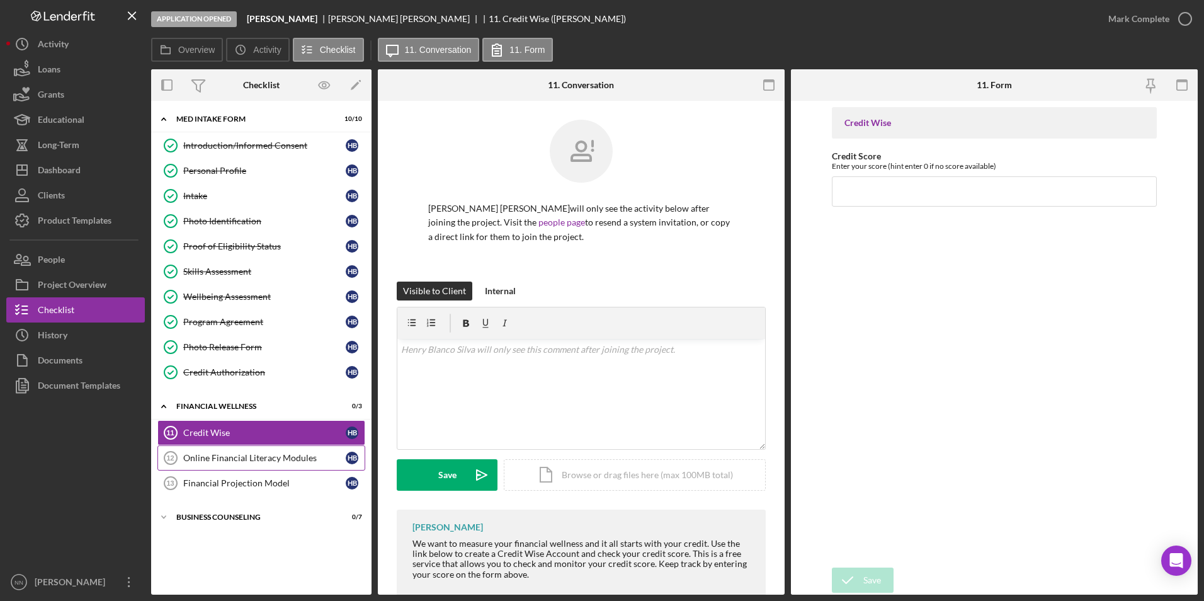
click at [184, 465] on icon "Online Financial Literacy Modules 12" at bounding box center [170, 457] width 31 height 31
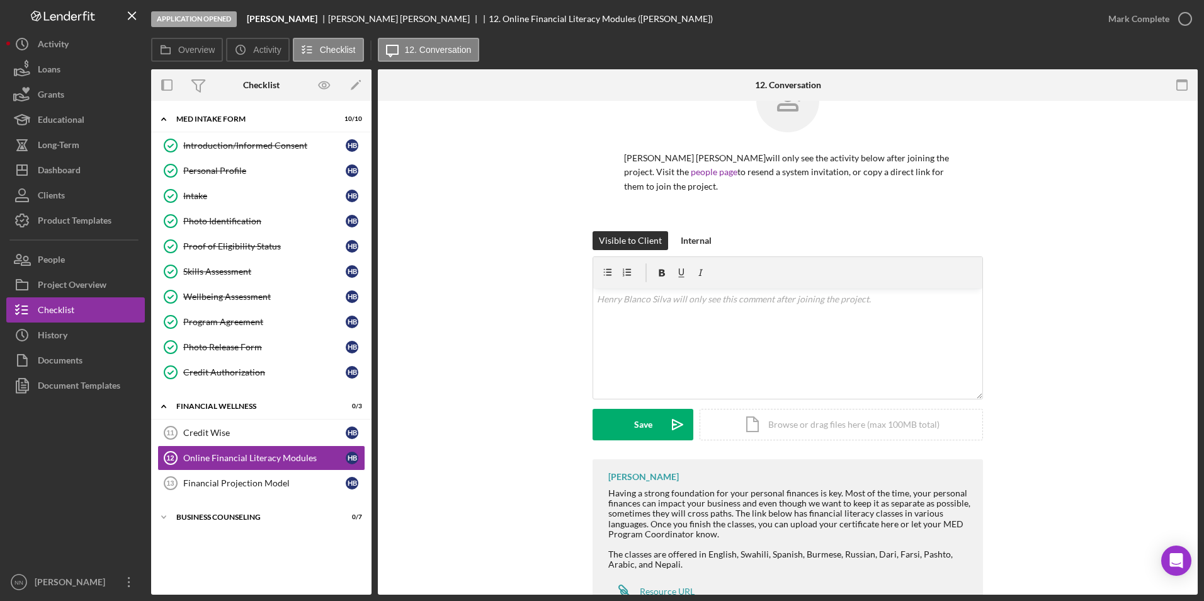
scroll to position [98, 0]
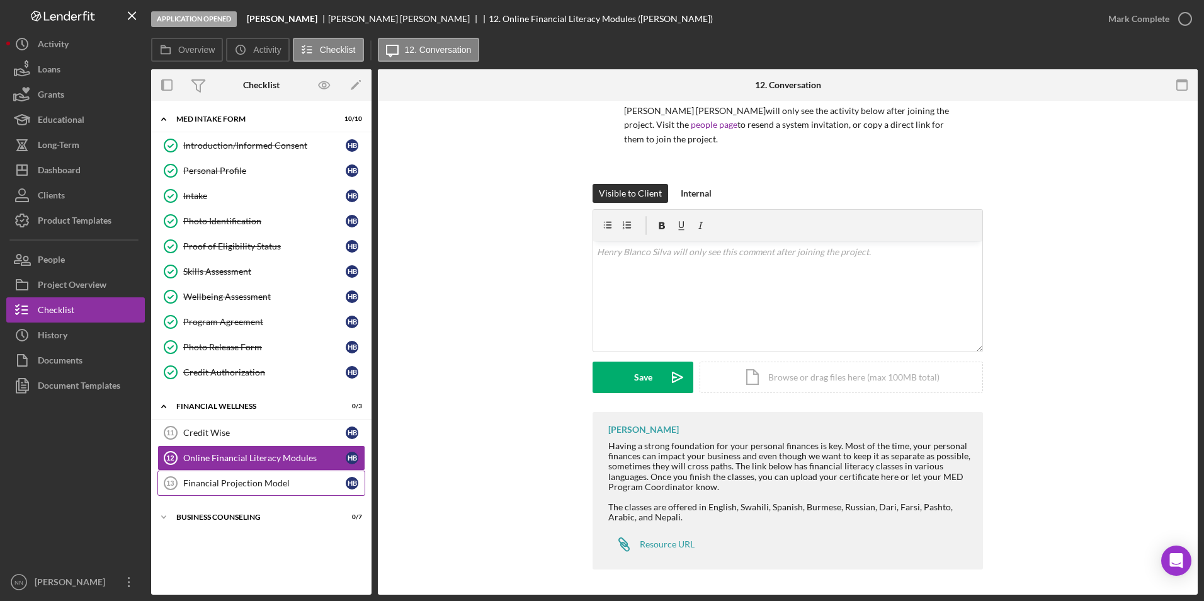
click at [259, 480] on div "Financial Projection Model" at bounding box center [264, 483] width 162 height 10
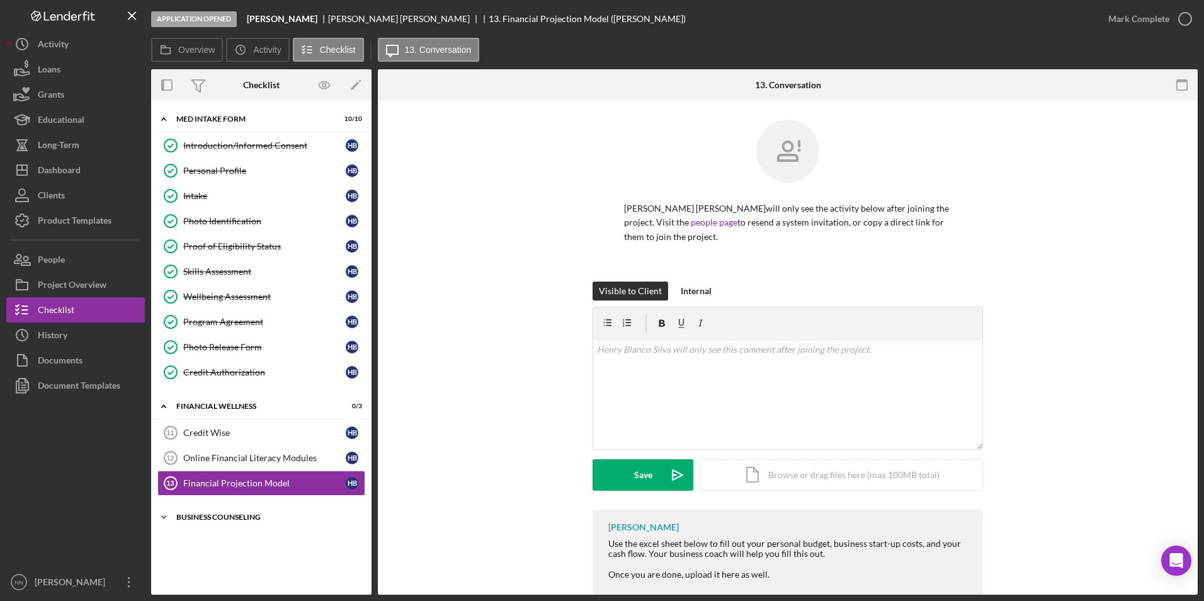
click at [253, 522] on div "Icon/Expander Business Counseling 0 / 7" at bounding box center [261, 516] width 220 height 25
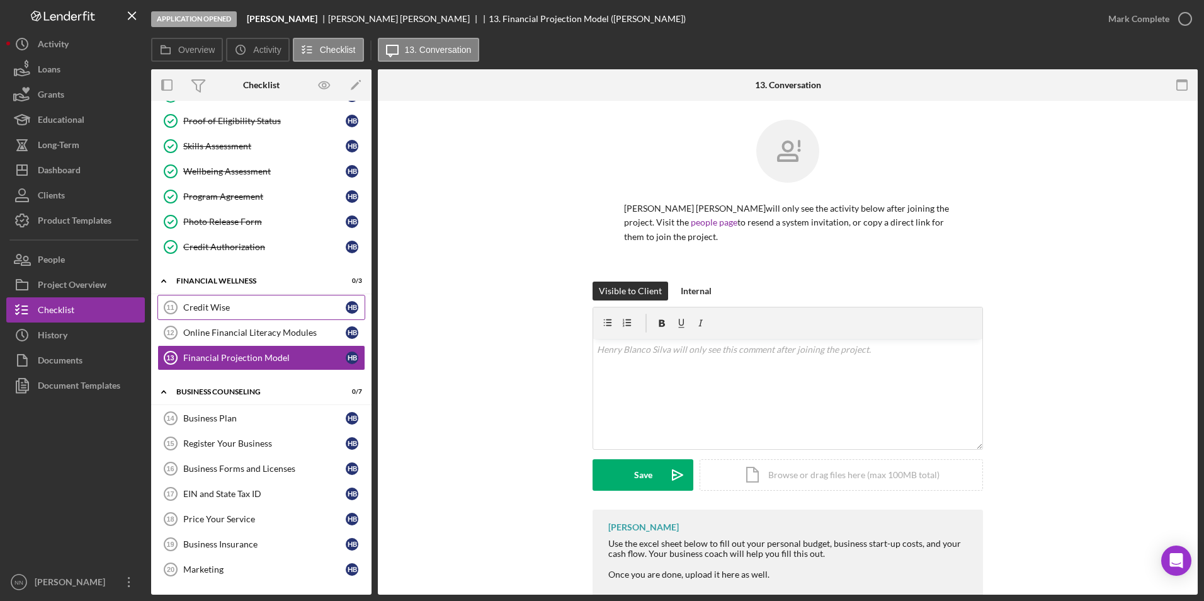
click at [224, 307] on div "Credit Wise" at bounding box center [264, 307] width 162 height 10
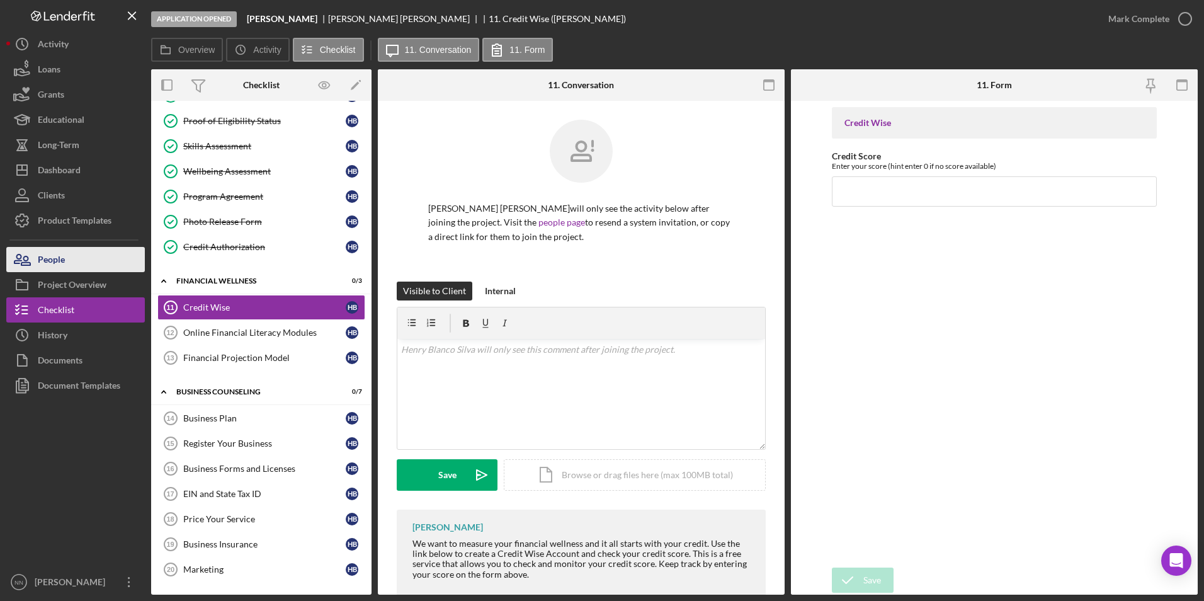
click at [87, 257] on button "People" at bounding box center [75, 259] width 139 height 25
